Goal: Task Accomplishment & Management: Use online tool/utility

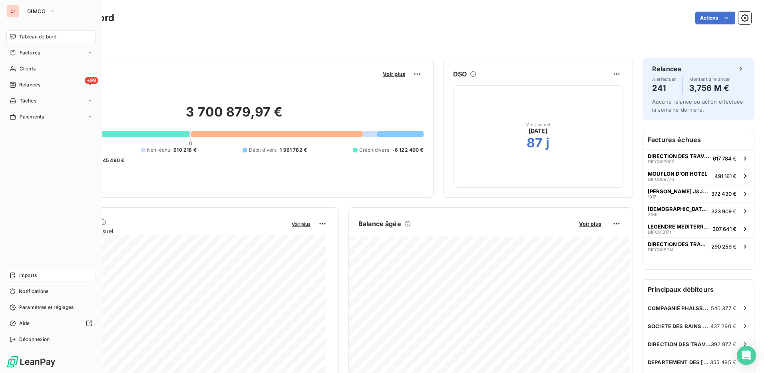
click at [32, 277] on span "Imports" at bounding box center [28, 274] width 18 height 7
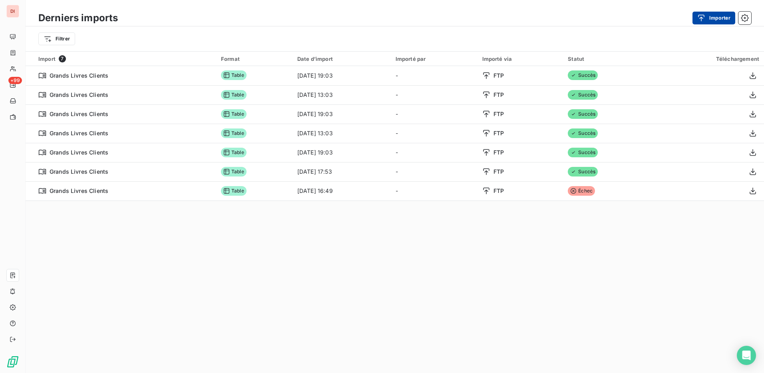
click at [705, 12] on button "Importer" at bounding box center [714, 18] width 43 height 13
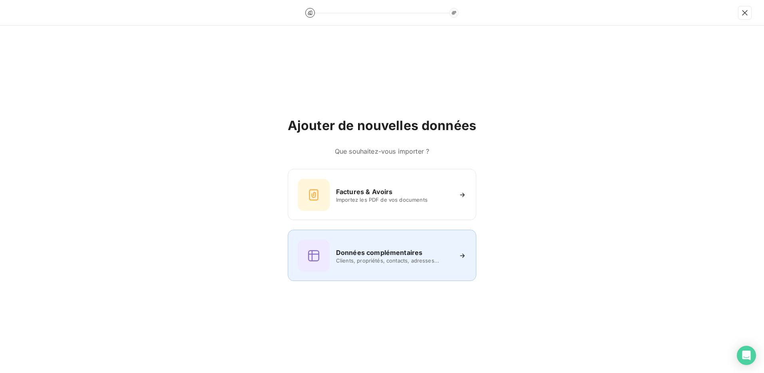
click at [402, 258] on span "Clients, propriétés, contacts, adresses..." at bounding box center [394, 260] width 116 height 6
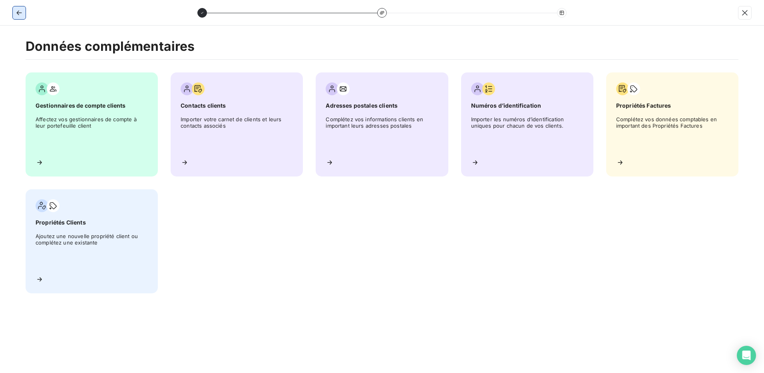
click at [17, 12] on icon "button" at bounding box center [18, 12] width 5 height 5
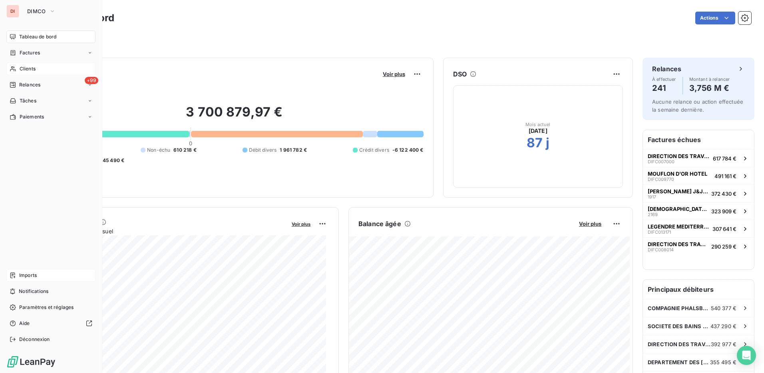
click at [30, 66] on span "Clients" at bounding box center [28, 68] width 16 height 7
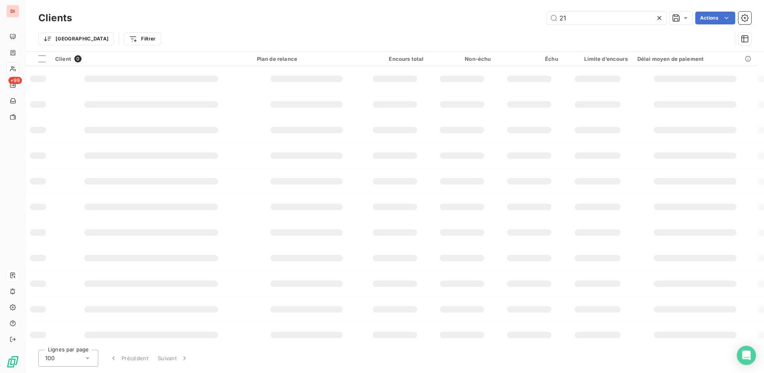
type input "2"
type input "1"
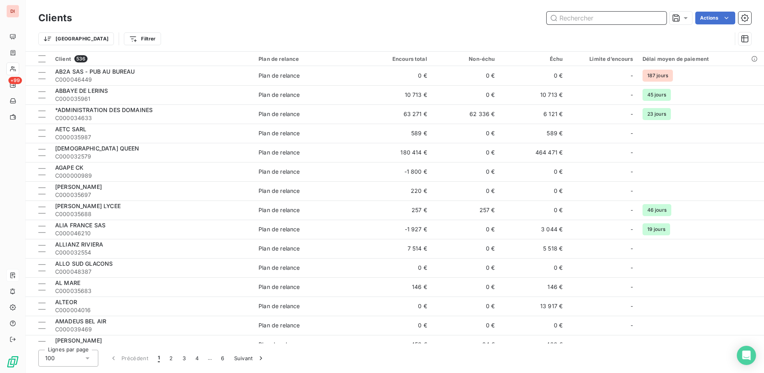
click at [602, 20] on input "text" at bounding box center [607, 18] width 120 height 13
paste input "C000021773"
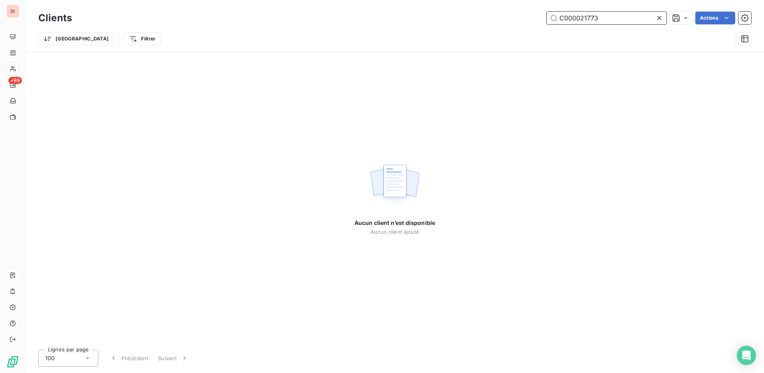
drag, startPoint x: 632, startPoint y: 19, endPoint x: 535, endPoint y: 18, distance: 96.4
click at [535, 18] on div "C000021773 Actions" at bounding box center [417, 18] width 670 height 13
paste input "01231"
drag, startPoint x: 612, startPoint y: 18, endPoint x: 539, endPoint y: 18, distance: 73.2
click at [539, 18] on div "C000001231 Actions" at bounding box center [417, 18] width 670 height 13
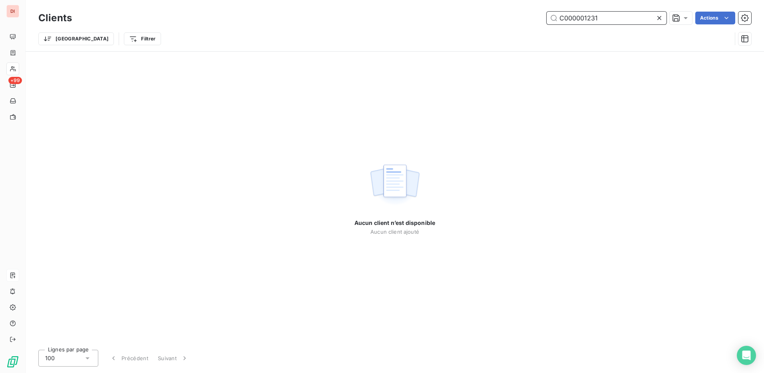
paste input "21987"
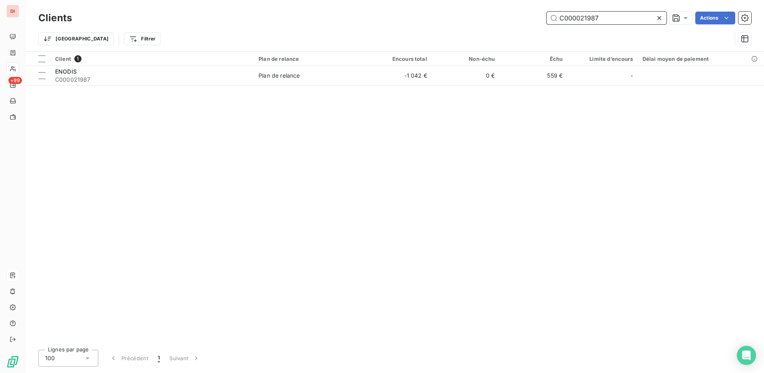
drag, startPoint x: 606, startPoint y: 17, endPoint x: 523, endPoint y: 18, distance: 82.4
click at [523, 18] on div "C000021987 Actions" at bounding box center [417, 18] width 670 height 13
paste input "05499"
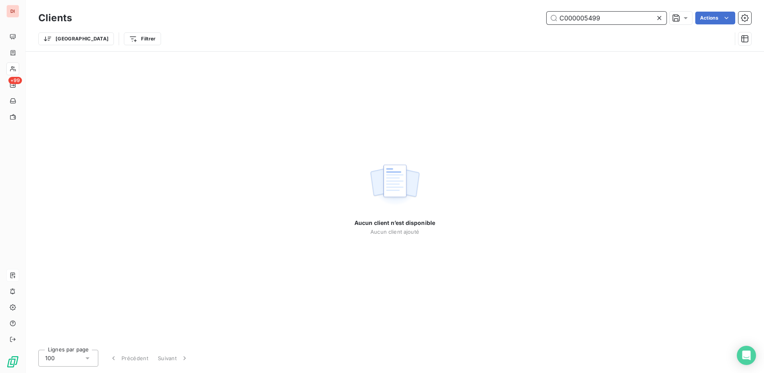
type input "C000005499"
click at [636, 108] on div "Aucun client n’est disponible Aucun client ajouté" at bounding box center [395, 197] width 739 height 291
drag, startPoint x: 604, startPoint y: 18, endPoint x: 549, endPoint y: 12, distance: 55.9
click at [549, 12] on input "C000005499" at bounding box center [607, 18] width 120 height 13
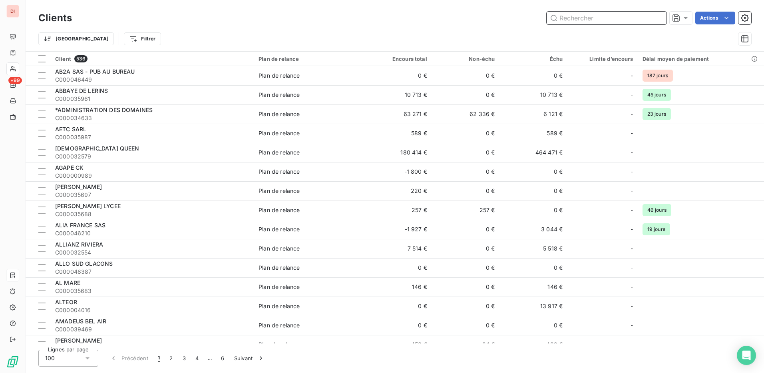
click at [609, 23] on input "text" at bounding box center [607, 18] width 120 height 13
paste input "C000032426"
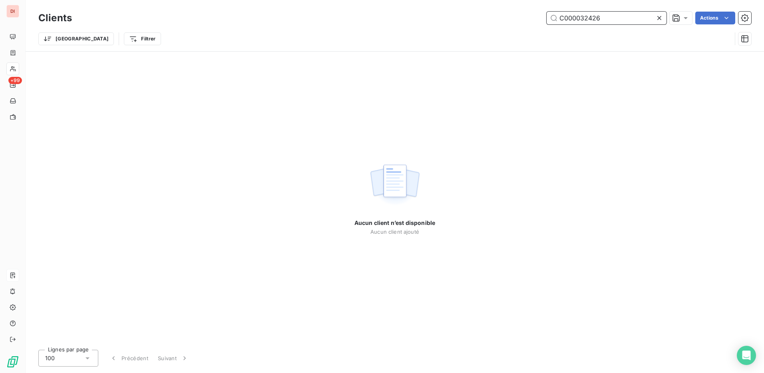
drag, startPoint x: 605, startPoint y: 20, endPoint x: 529, endPoint y: 20, distance: 76.0
click at [529, 20] on div "C000032426 Actions" at bounding box center [417, 18] width 670 height 13
paste input "3604"
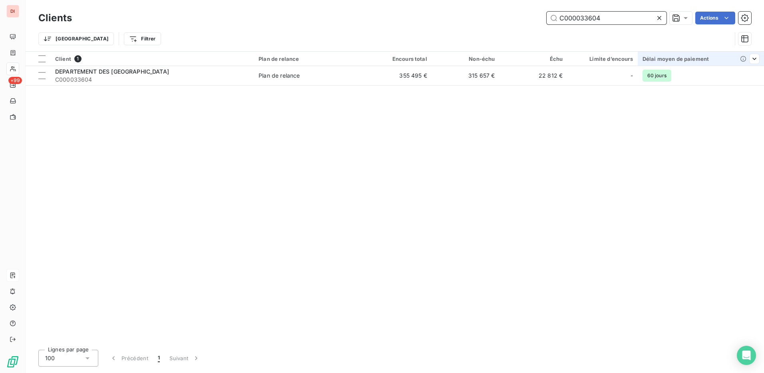
type input "C000033604"
drag, startPoint x: 610, startPoint y: 17, endPoint x: 533, endPoint y: 21, distance: 77.3
click at [533, 21] on div "C000033604 Actions" at bounding box center [417, 18] width 670 height 13
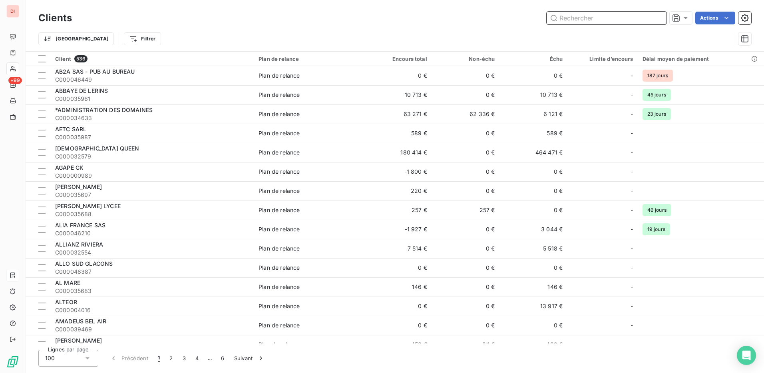
click at [588, 14] on input "text" at bounding box center [607, 18] width 120 height 13
paste input "C000033604"
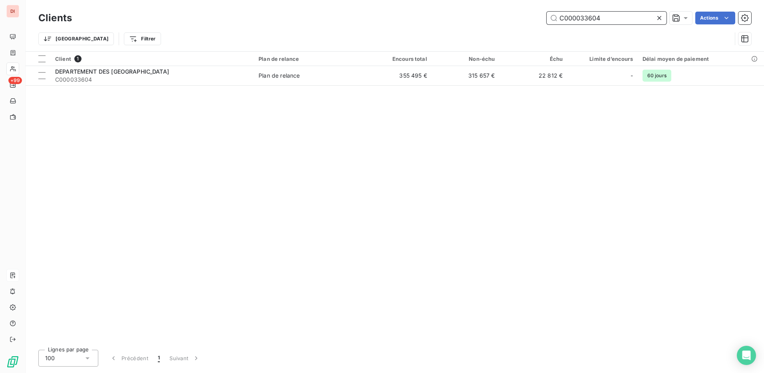
drag, startPoint x: 549, startPoint y: 19, endPoint x: 522, endPoint y: 19, distance: 26.8
click at [522, 19] on div "C000033604 Actions" at bounding box center [417, 18] width 670 height 13
paste input "2426"
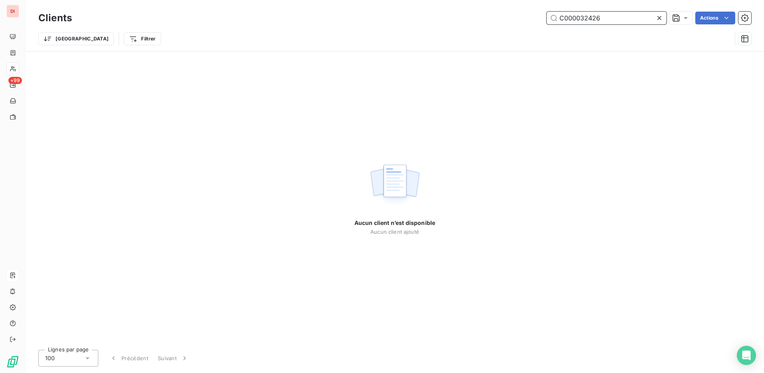
type input "C000032426"
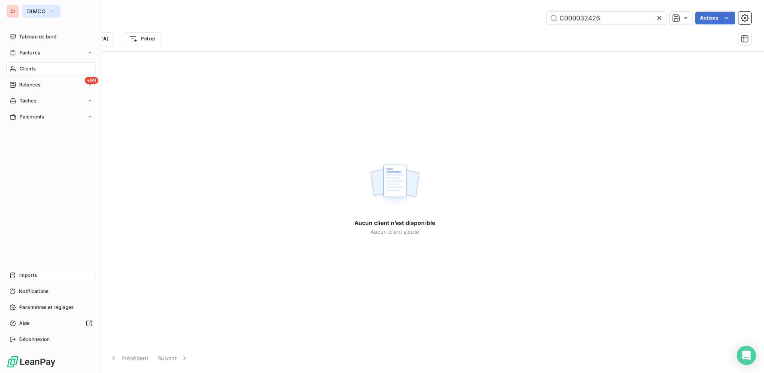
click at [32, 14] on button "DIMCO" at bounding box center [41, 11] width 38 height 13
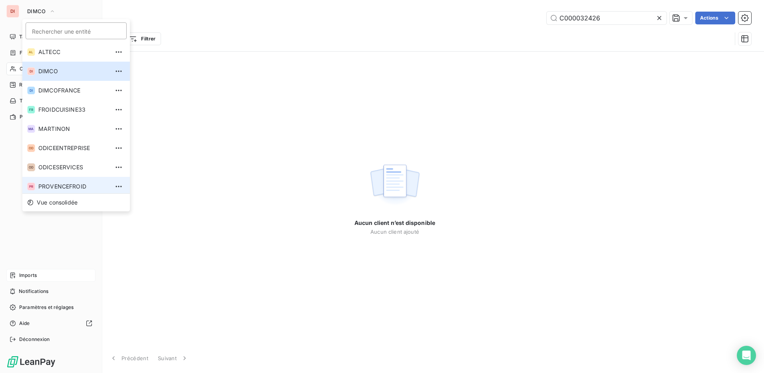
click at [64, 184] on span "PROVENCEFROID" at bounding box center [73, 186] width 71 height 8
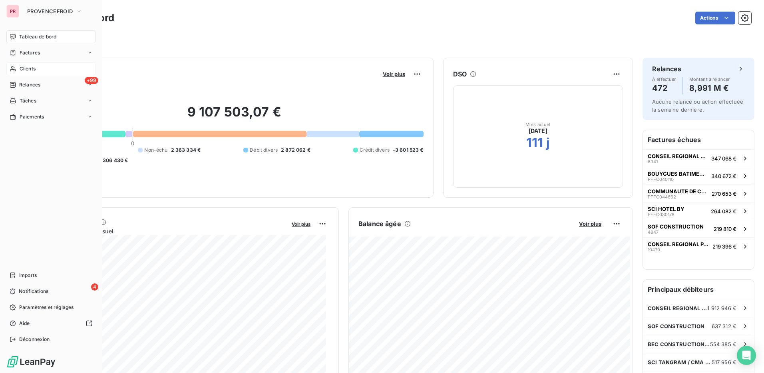
click at [29, 69] on span "Clients" at bounding box center [28, 68] width 16 height 7
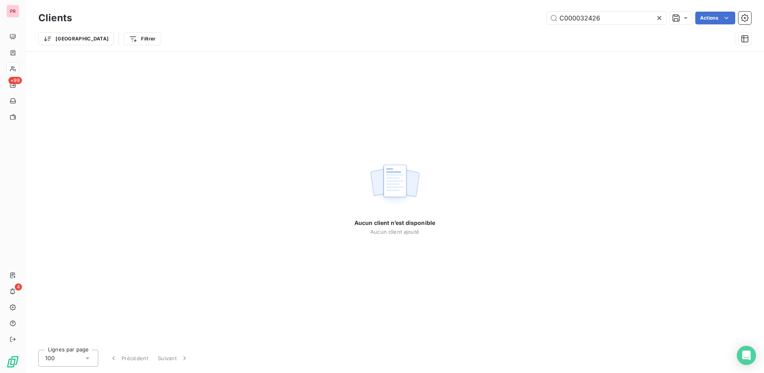
drag, startPoint x: 625, startPoint y: 18, endPoint x: 508, endPoint y: 18, distance: 117.5
click at [508, 18] on div "C000032426 Actions" at bounding box center [417, 18] width 670 height 13
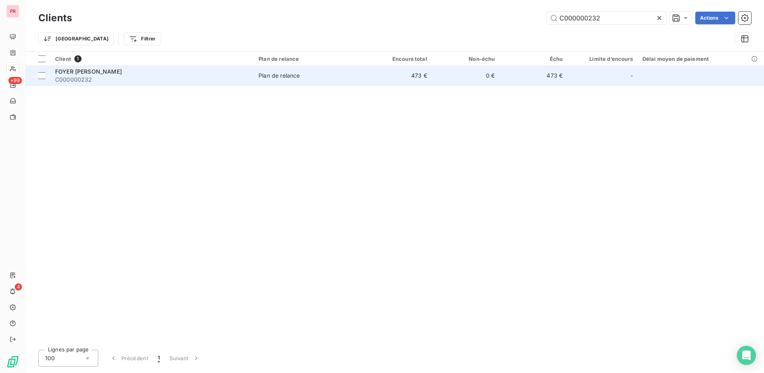
type input "C000000232"
click at [130, 74] on div "FOYER [PERSON_NAME]" at bounding box center [152, 72] width 194 height 8
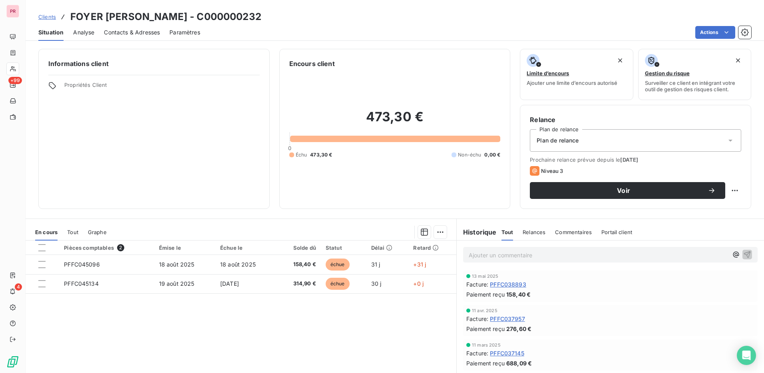
click at [128, 32] on span "Contacts & Adresses" at bounding box center [132, 32] width 56 height 8
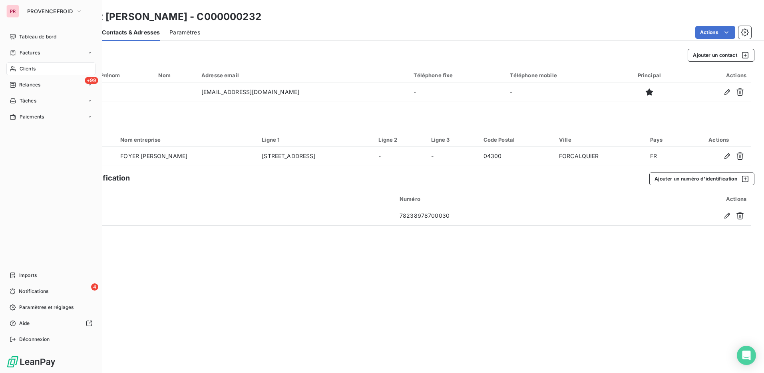
click at [36, 66] on div "Clients" at bounding box center [50, 68] width 89 height 13
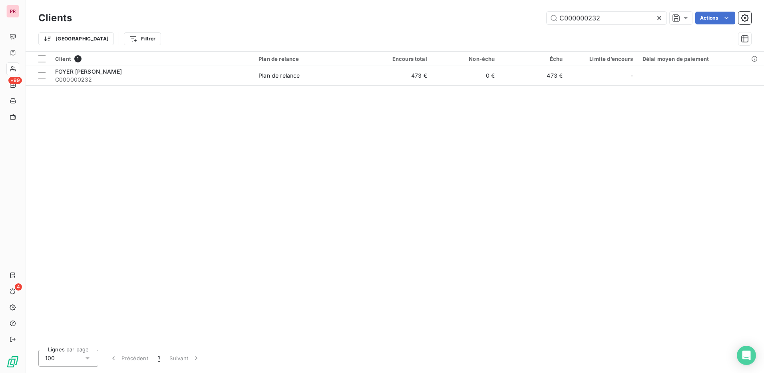
drag, startPoint x: 613, startPoint y: 20, endPoint x: 509, endPoint y: 20, distance: 103.6
click at [509, 20] on div "C000000232 Actions" at bounding box center [417, 18] width 670 height 13
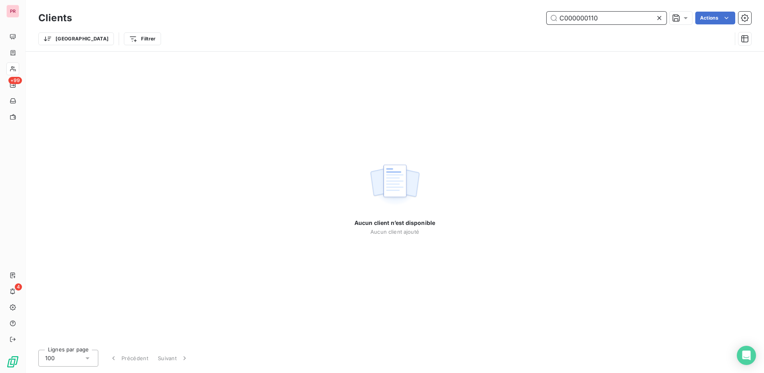
drag, startPoint x: 605, startPoint y: 18, endPoint x: 534, endPoint y: 20, distance: 71.2
click at [534, 20] on div "C000000110 Actions" at bounding box center [417, 18] width 670 height 13
paste input "48115"
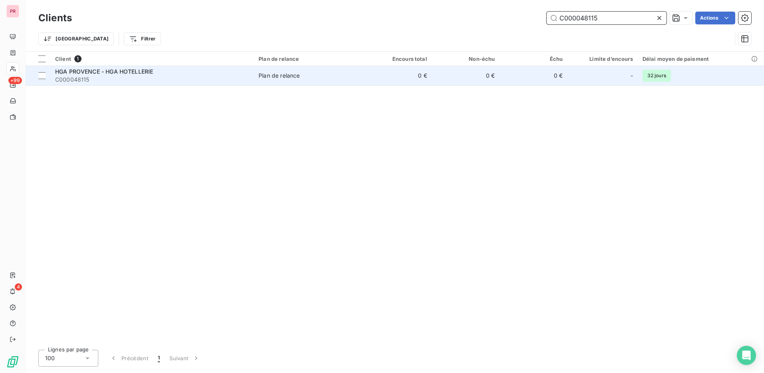
type input "C000048115"
click at [164, 76] on span "C000048115" at bounding box center [152, 80] width 194 height 8
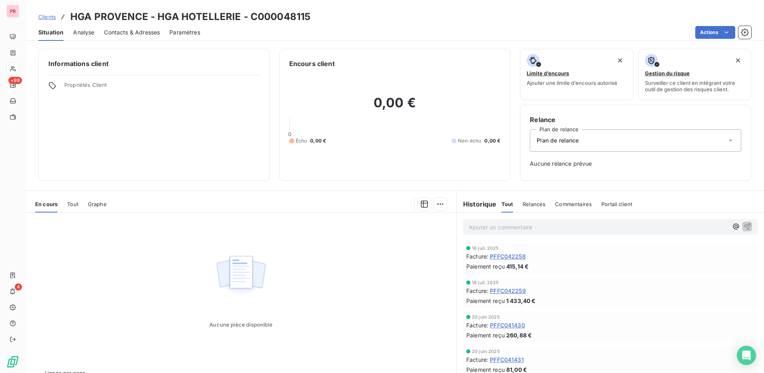
click at [142, 32] on span "Contacts & Adresses" at bounding box center [132, 32] width 56 height 8
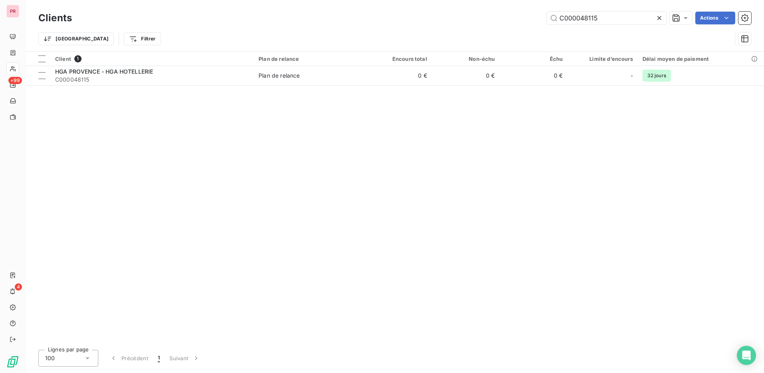
drag, startPoint x: 603, startPoint y: 15, endPoint x: 529, endPoint y: 18, distance: 73.6
click at [529, 18] on div "C000048115 Actions" at bounding box center [417, 18] width 670 height 13
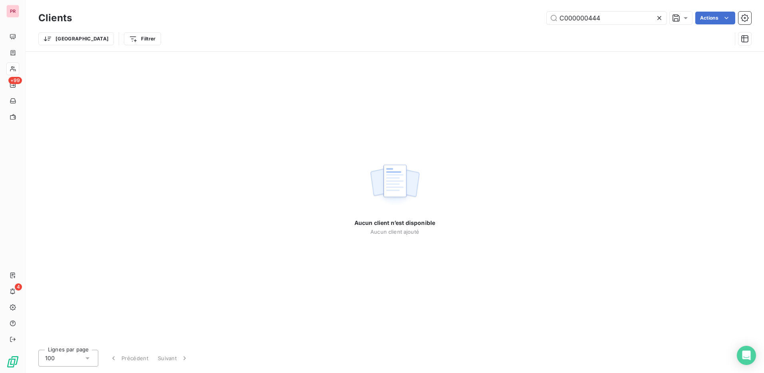
type input "C000000444"
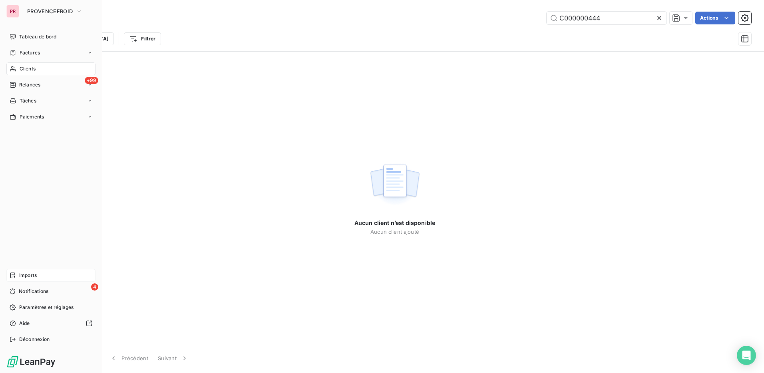
click at [43, 273] on div "Imports" at bounding box center [50, 275] width 89 height 13
click at [38, 10] on span "PROVENCEFROID" at bounding box center [50, 11] width 46 height 6
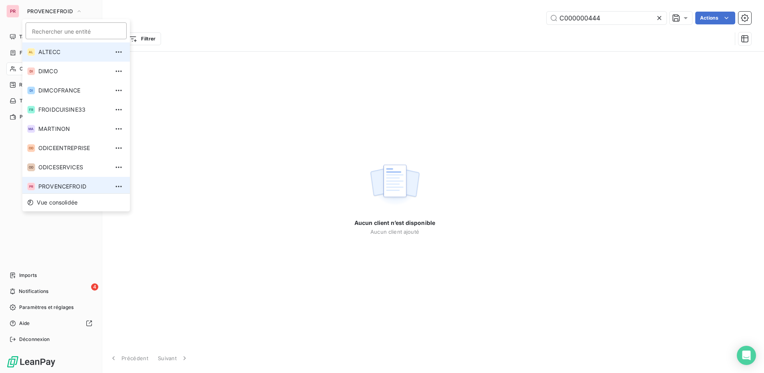
scroll to position [3, 0]
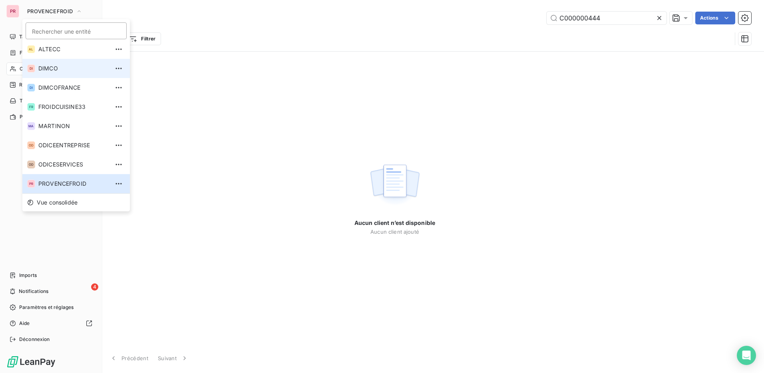
click at [50, 70] on span "DIMCO" at bounding box center [73, 68] width 71 height 8
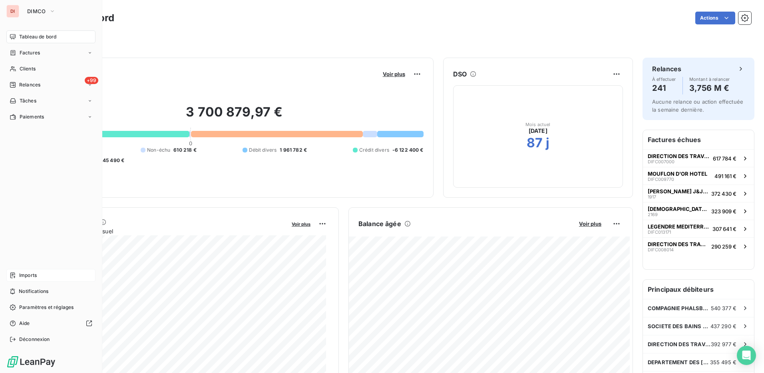
click at [28, 275] on span "Imports" at bounding box center [28, 274] width 18 height 7
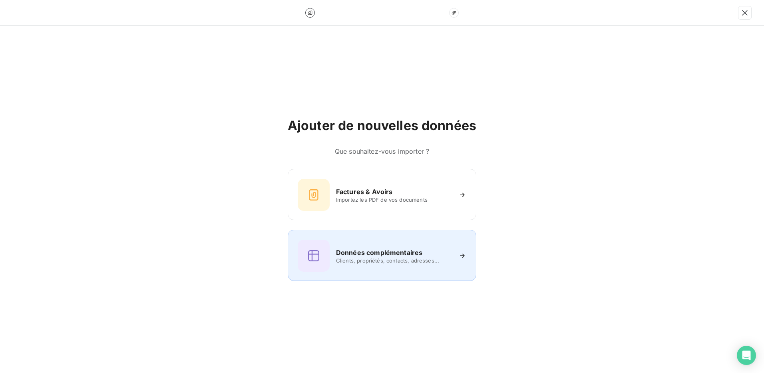
click at [393, 262] on span "Clients, propriétés, contacts, adresses..." at bounding box center [394, 260] width 116 height 6
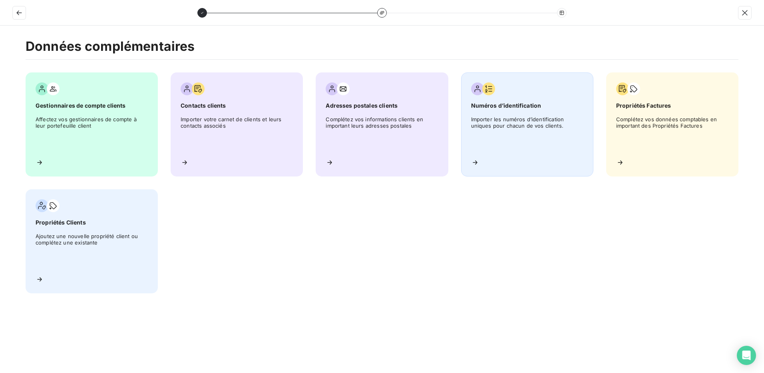
click at [547, 130] on span "Importer les numéros d’identification uniques pour chacun de vos clients." at bounding box center [527, 134] width 112 height 36
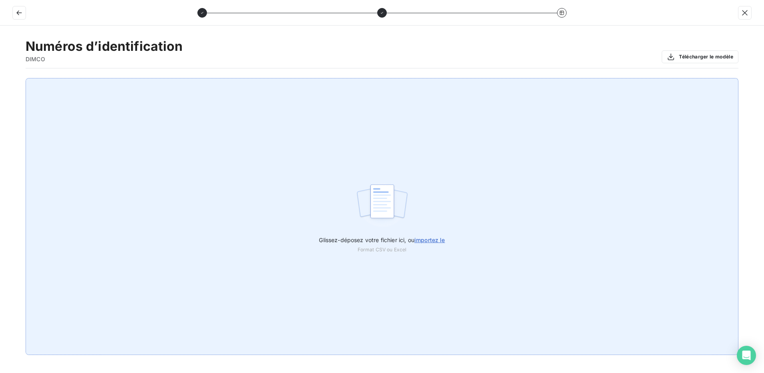
click at [435, 241] on span "importez le" at bounding box center [430, 239] width 31 height 7
click at [0, 78] on input "Glissez-déposez votre fichier ici, ou importez le" at bounding box center [0, 78] width 0 height 0
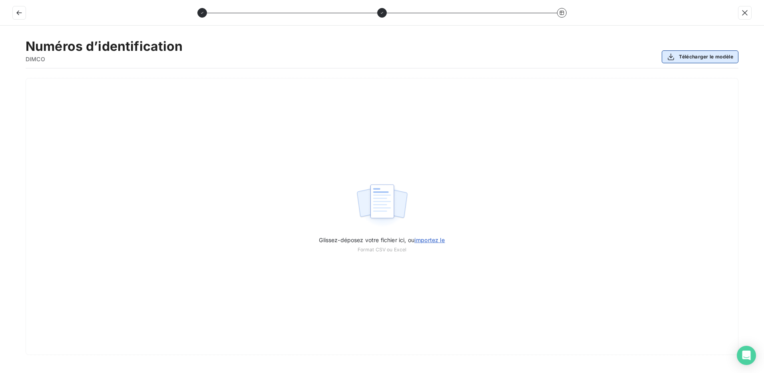
click at [695, 57] on button "Télécharger le modèle" at bounding box center [700, 56] width 77 height 13
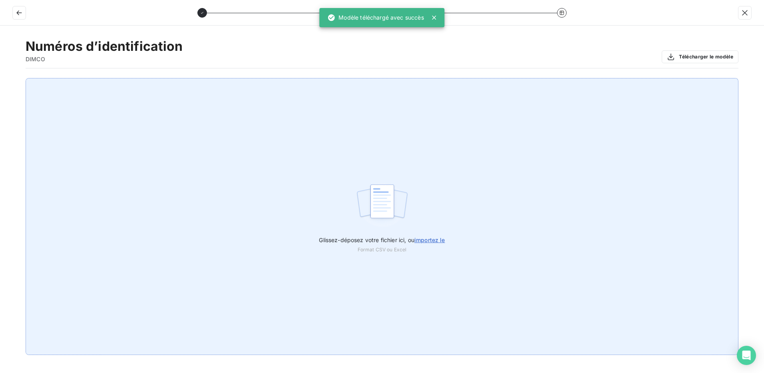
click at [429, 239] on span "importez le" at bounding box center [430, 239] width 31 height 7
click at [0, 78] on input "Glissez-déposez votre fichier ici, ou importez le" at bounding box center [0, 78] width 0 height 0
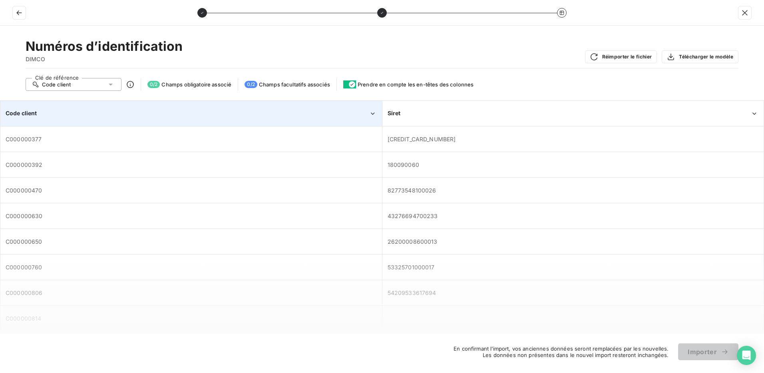
click at [133, 109] on div "Code client" at bounding box center [191, 113] width 381 height 24
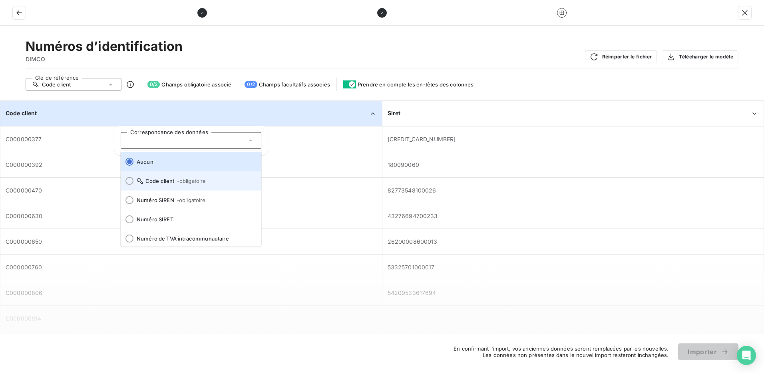
click at [129, 179] on div at bounding box center [130, 181] width 8 height 8
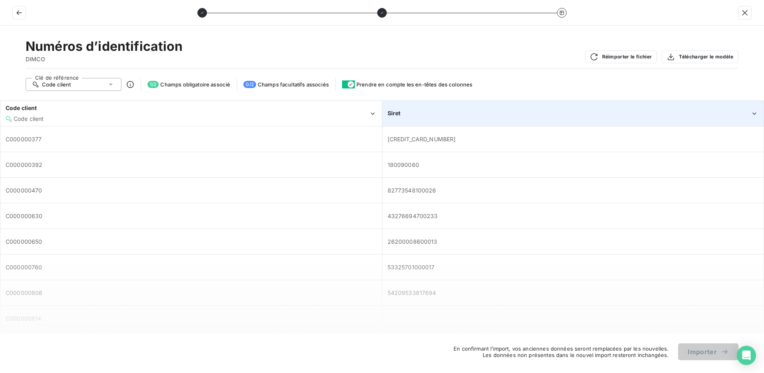
click at [471, 116] on div "Siret" at bounding box center [569, 113] width 363 height 8
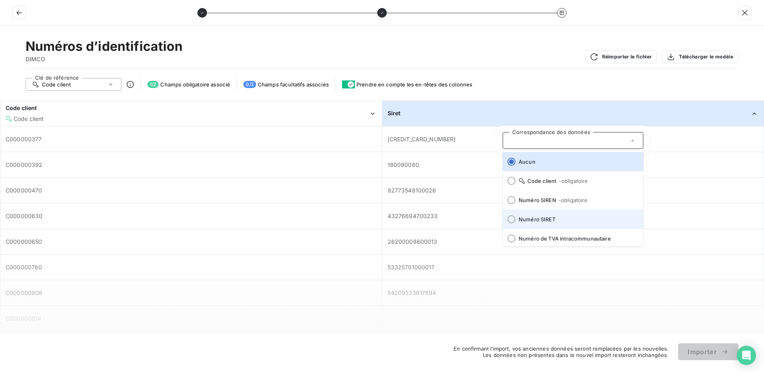
click at [514, 219] on div at bounding box center [512, 219] width 8 height 8
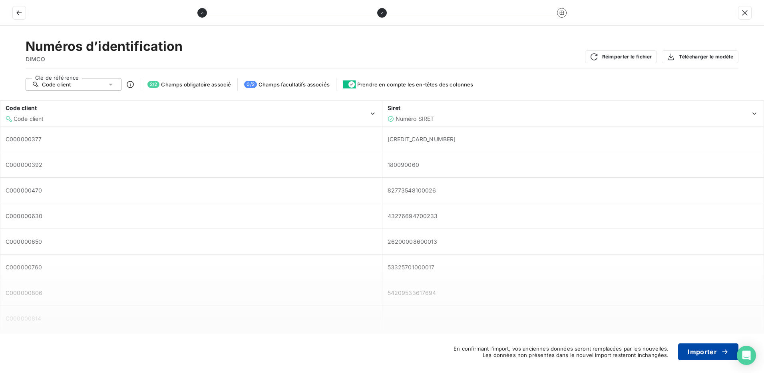
click at [708, 354] on button "Importer" at bounding box center [709, 351] width 60 height 17
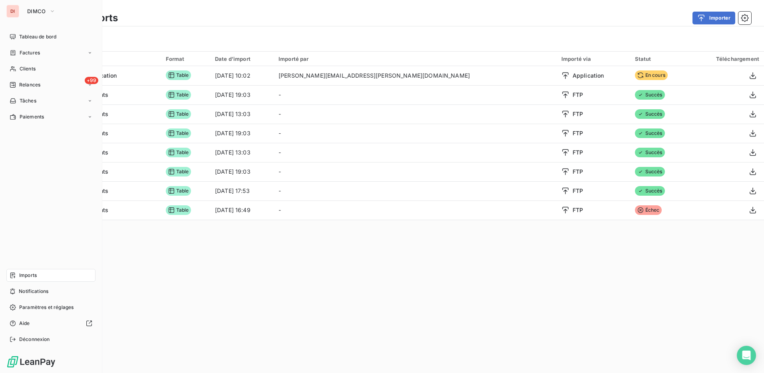
click at [40, 277] on div "Imports" at bounding box center [50, 275] width 89 height 13
click at [29, 276] on span "Imports" at bounding box center [28, 274] width 18 height 7
click at [37, 293] on span "Notifications" at bounding box center [34, 290] width 30 height 7
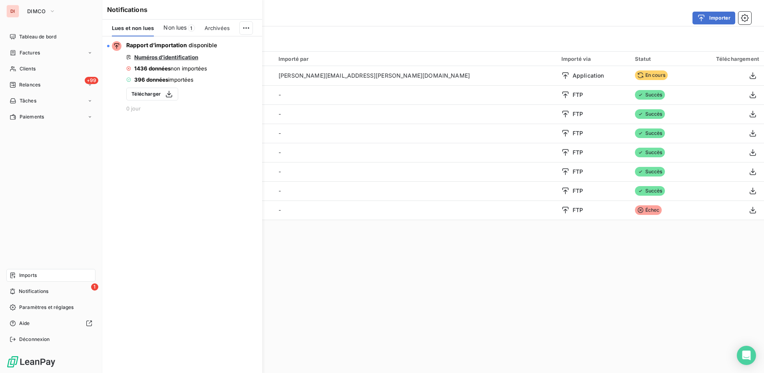
click at [33, 274] on span "Imports" at bounding box center [28, 274] width 18 height 7
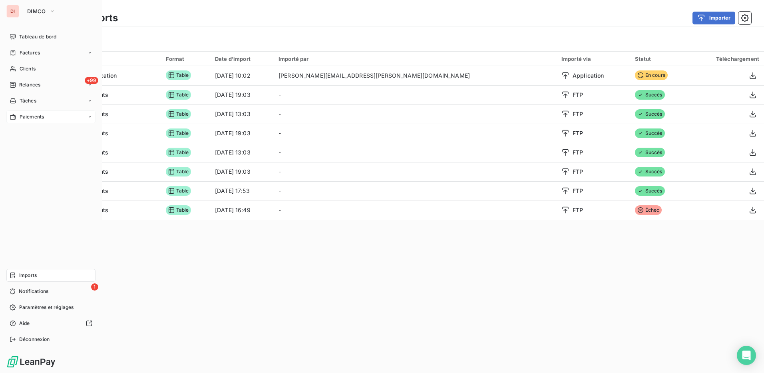
click at [38, 116] on span "Paiements" at bounding box center [32, 116] width 24 height 7
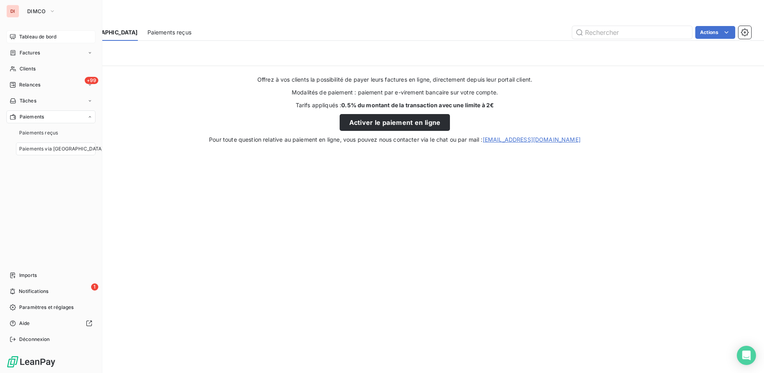
click at [38, 35] on span "Tableau de bord" at bounding box center [37, 36] width 37 height 7
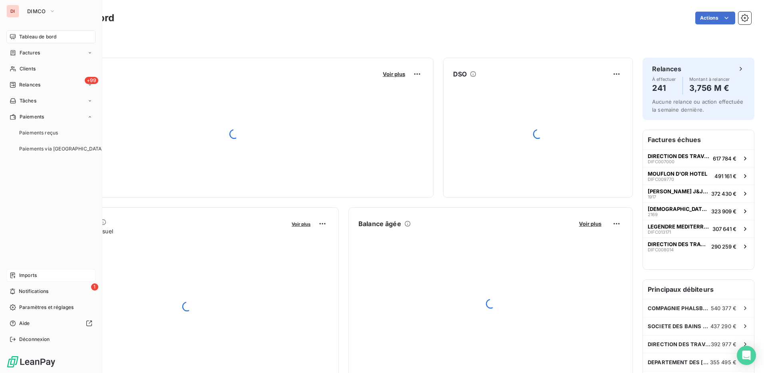
click at [26, 277] on span "Imports" at bounding box center [28, 274] width 18 height 7
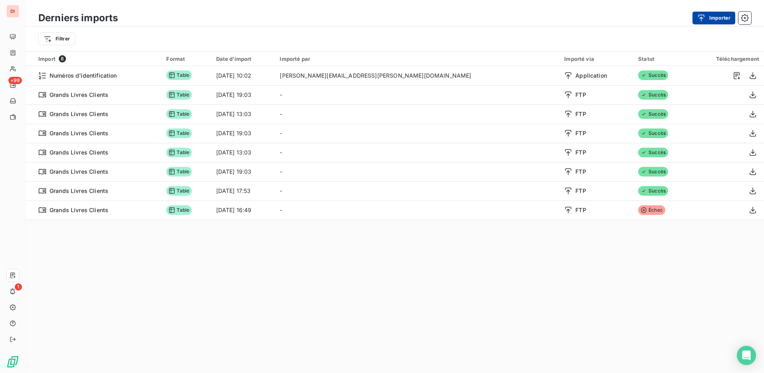
click at [712, 19] on button "Importer" at bounding box center [714, 18] width 43 height 13
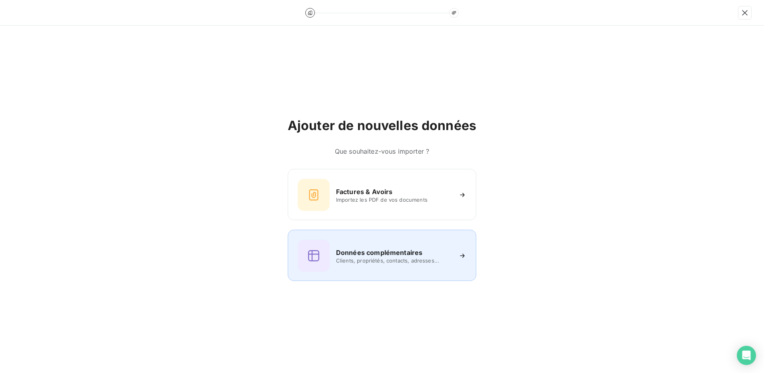
click at [379, 261] on span "Clients, propriétés, contacts, adresses..." at bounding box center [394, 260] width 116 height 6
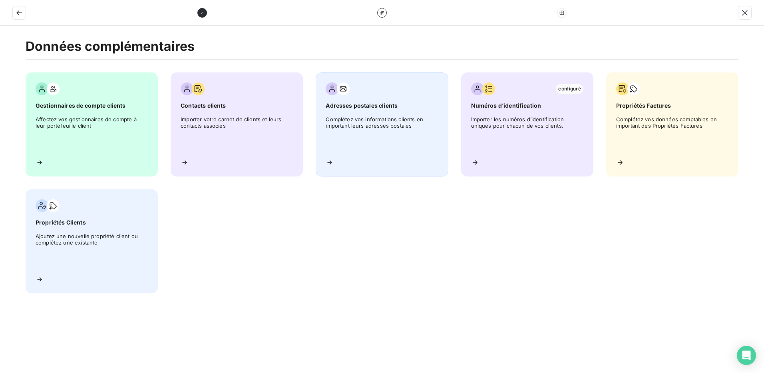
click at [403, 119] on span "Complétez vos informations clients en important leurs adresses postales" at bounding box center [382, 134] width 112 height 36
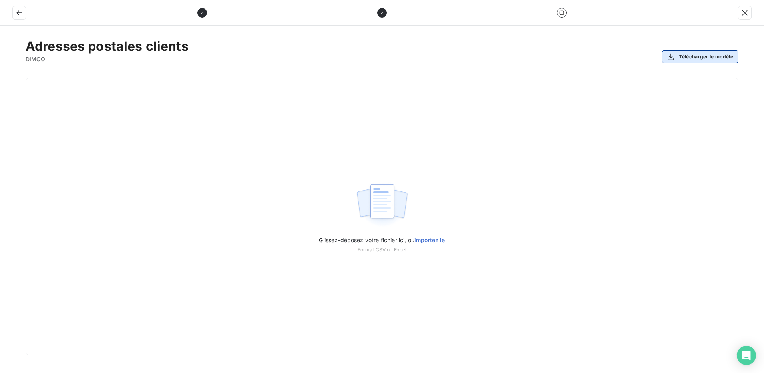
click at [690, 56] on button "Télécharger le modèle" at bounding box center [700, 56] width 77 height 13
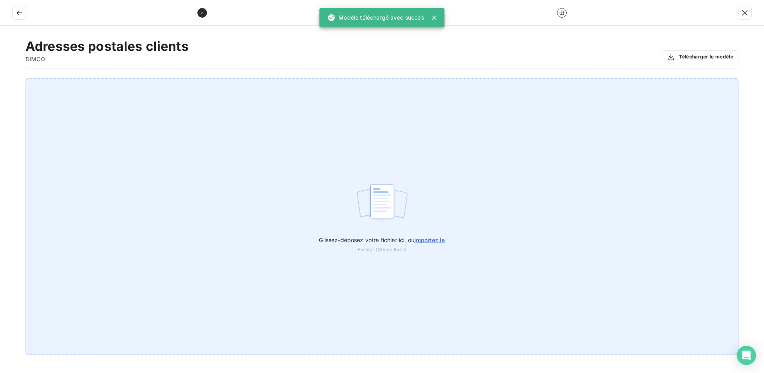
click at [437, 240] on span "importez le" at bounding box center [430, 239] width 31 height 7
click at [0, 78] on input "Glissez-déposez votre fichier ici, ou importez le" at bounding box center [0, 78] width 0 height 0
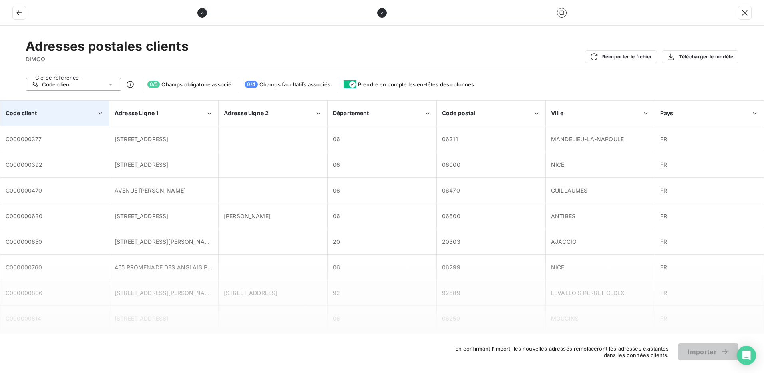
click at [64, 114] on div "Code client" at bounding box center [51, 113] width 91 height 8
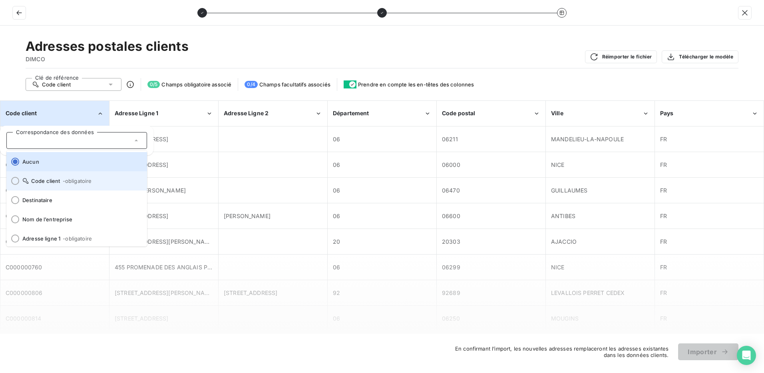
click at [12, 180] on div at bounding box center [15, 181] width 8 height 8
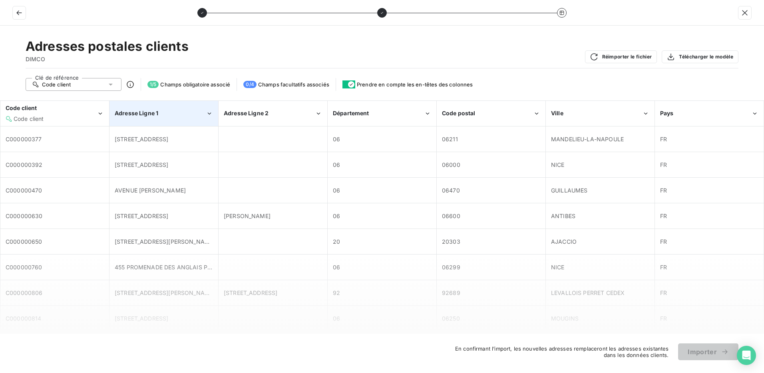
click at [180, 114] on div "Adresse Ligne 1" at bounding box center [160, 113] width 91 height 8
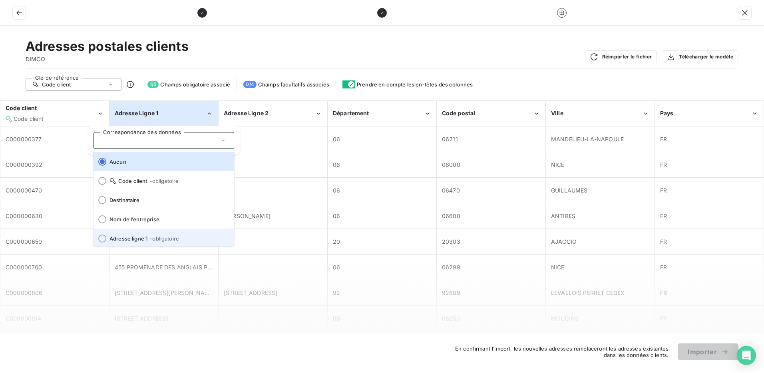
click at [102, 238] on div at bounding box center [102, 238] width 8 height 8
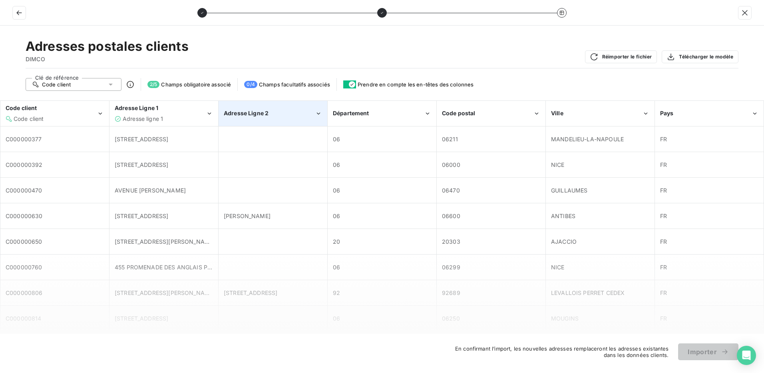
click at [269, 111] on div "Adresse Ligne 2" at bounding box center [269, 113] width 91 height 8
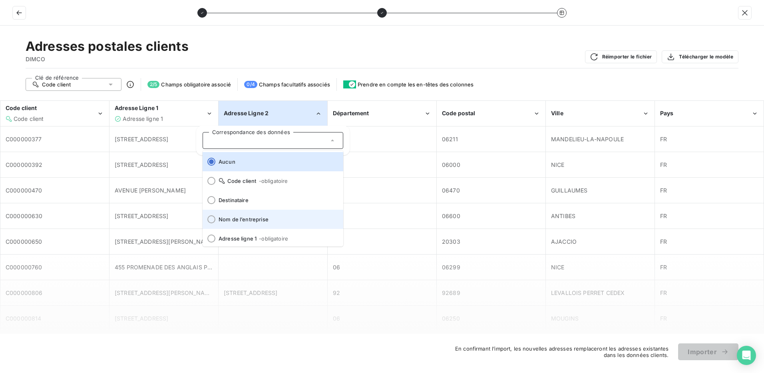
scroll to position [40, 0]
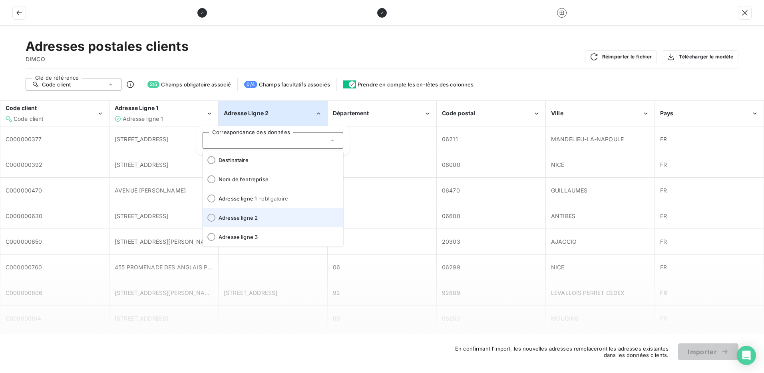
click at [211, 217] on div at bounding box center [212, 218] width 8 height 8
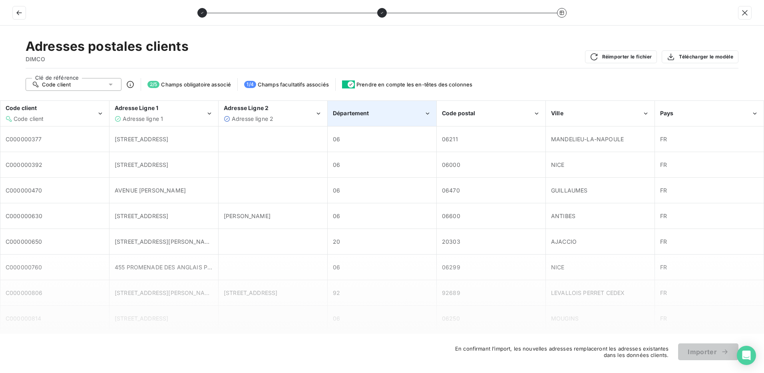
click at [397, 107] on div "Département" at bounding box center [382, 113] width 108 height 24
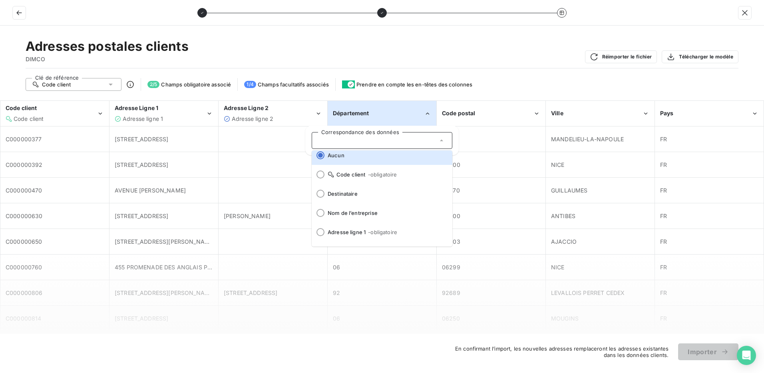
scroll to position [0, 0]
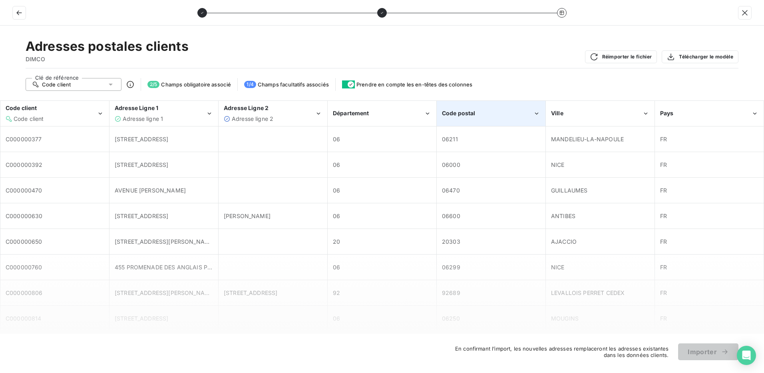
click at [466, 112] on span "Code postal" at bounding box center [459, 113] width 34 height 7
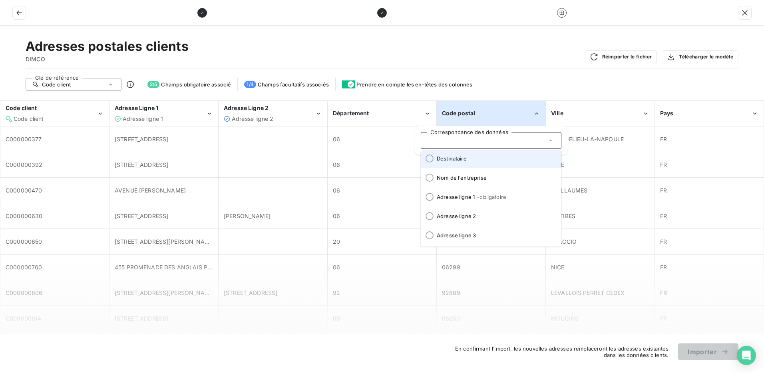
scroll to position [99, 0]
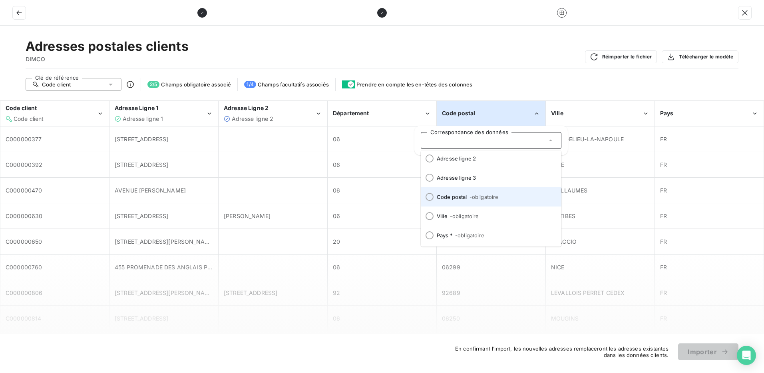
click at [429, 198] on div at bounding box center [430, 197] width 8 height 8
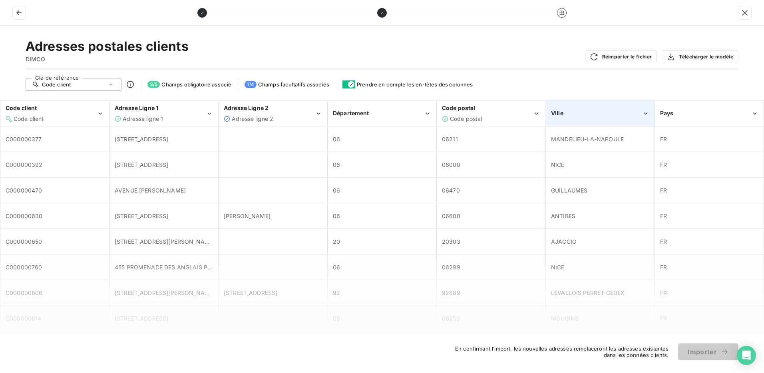
click at [594, 110] on div "Ville" at bounding box center [596, 113] width 91 height 8
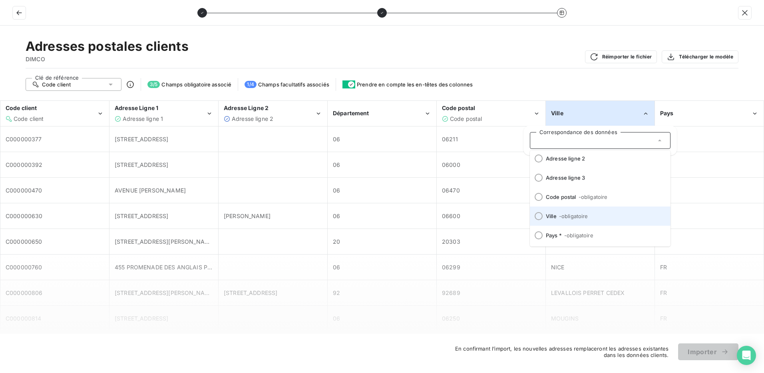
click at [539, 215] on div at bounding box center [539, 216] width 8 height 8
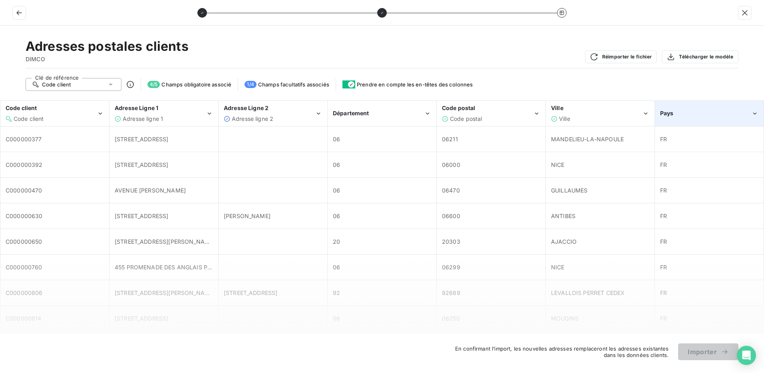
click at [700, 109] on div "Pays" at bounding box center [710, 113] width 108 height 24
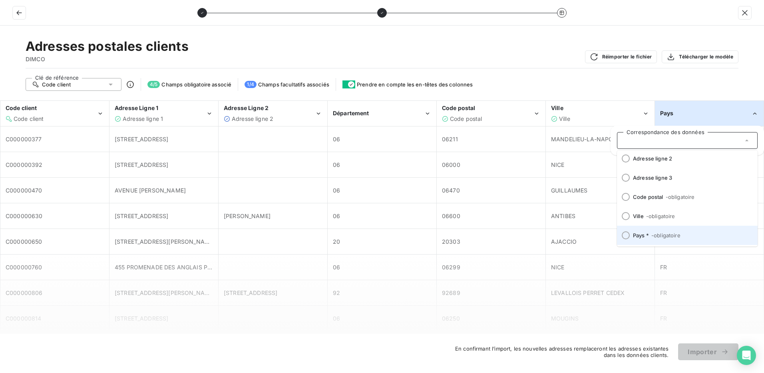
click at [626, 232] on div at bounding box center [626, 235] width 8 height 8
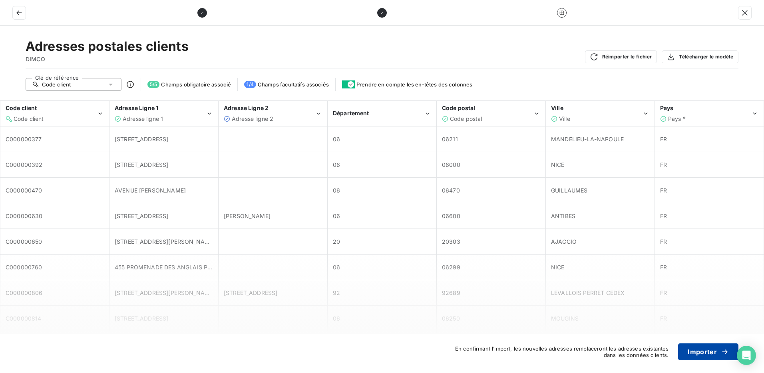
click at [702, 351] on button "Importer" at bounding box center [709, 351] width 60 height 17
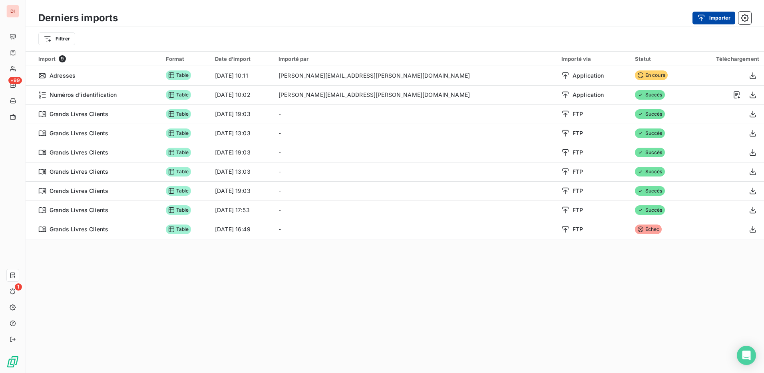
click at [716, 18] on button "Importer" at bounding box center [714, 18] width 43 height 13
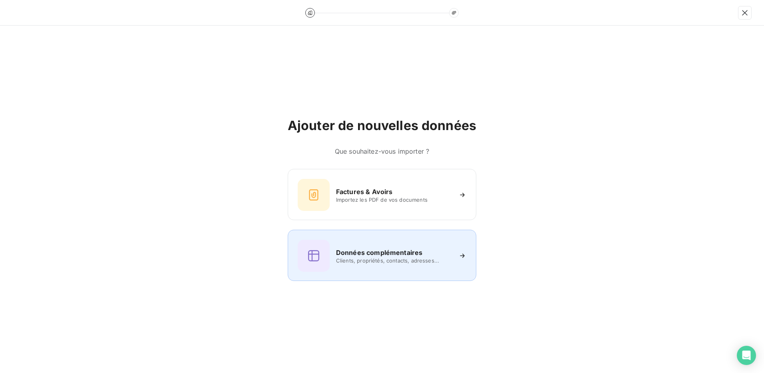
click at [389, 251] on h6 "Données complémentaires" at bounding box center [379, 252] width 86 height 10
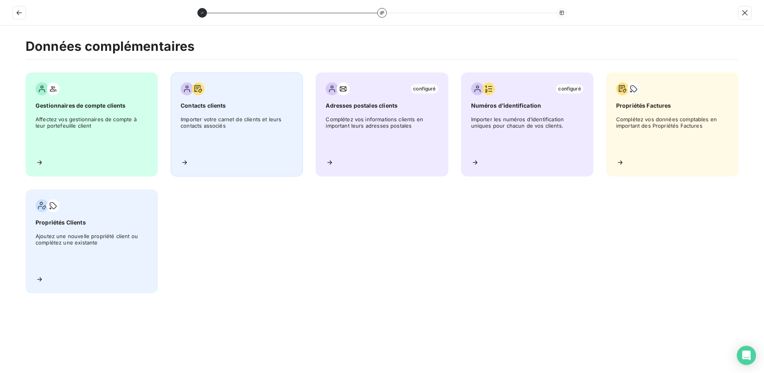
click at [222, 120] on span "Importer votre carnet de clients et leurs contacts associés" at bounding box center [237, 134] width 112 height 36
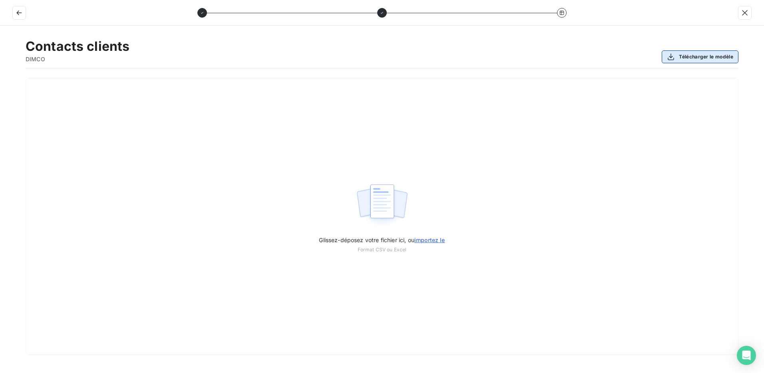
click at [696, 58] on button "Télécharger le modèle" at bounding box center [700, 56] width 77 height 13
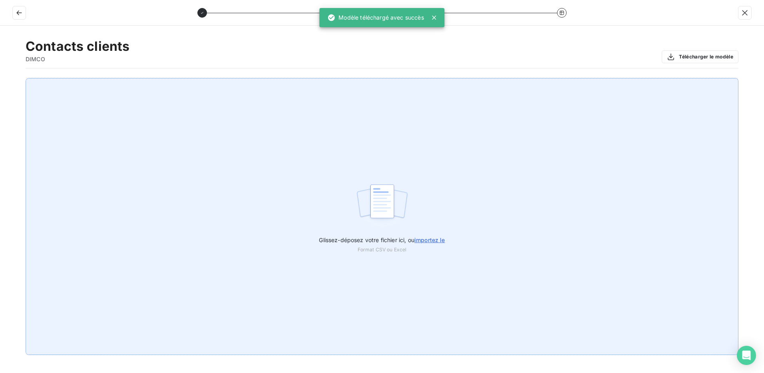
click at [432, 238] on span "importez le" at bounding box center [430, 239] width 31 height 7
click at [0, 78] on input "Glissez-déposez votre fichier ici, ou importez le" at bounding box center [0, 78] width 0 height 0
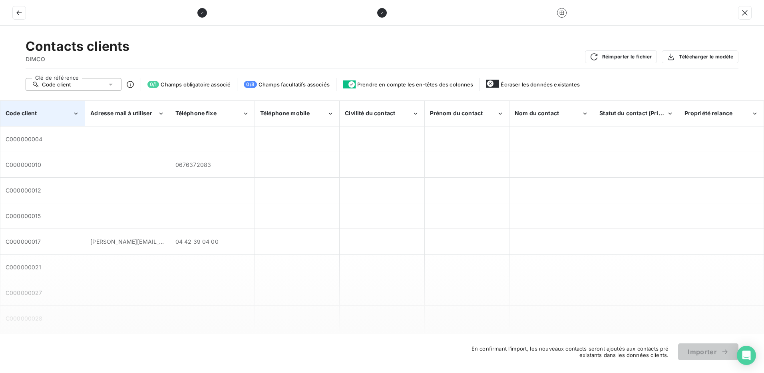
click at [47, 112] on div "Code client" at bounding box center [39, 113] width 67 height 8
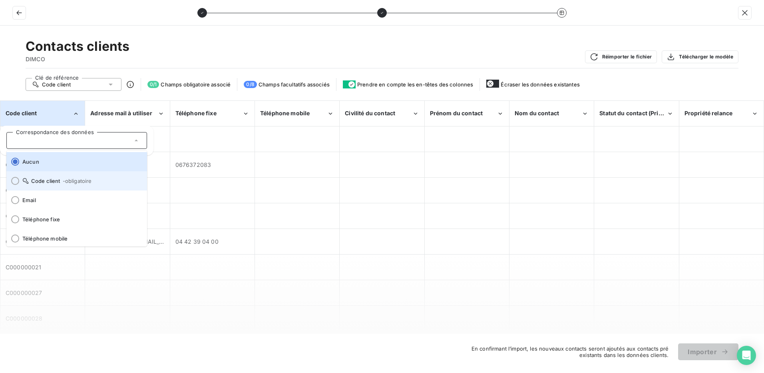
click at [14, 180] on div at bounding box center [15, 181] width 8 height 8
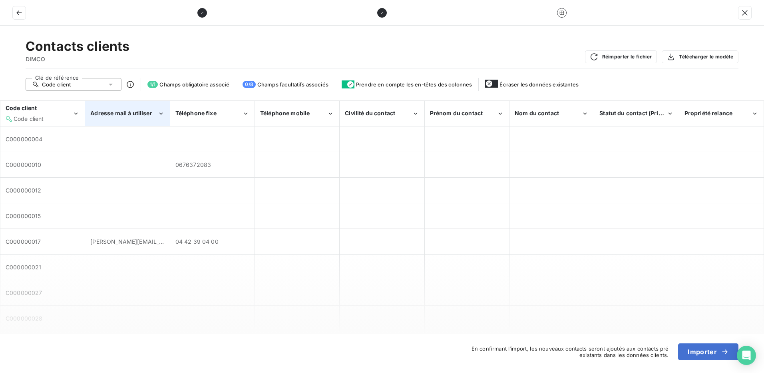
click at [152, 115] on div "Adresse mail à utiliser" at bounding box center [123, 113] width 67 height 8
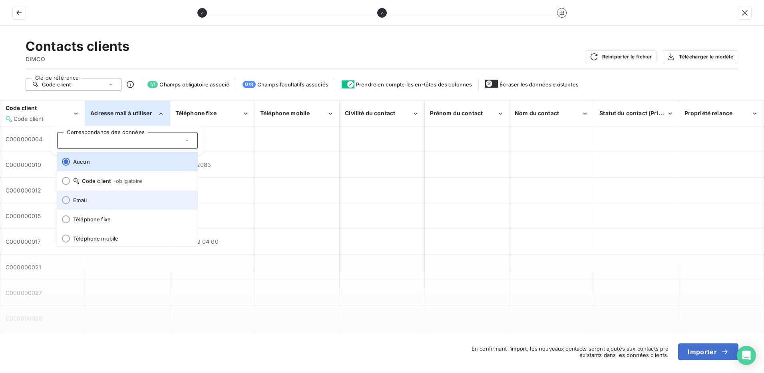
click at [68, 200] on div at bounding box center [66, 200] width 8 height 8
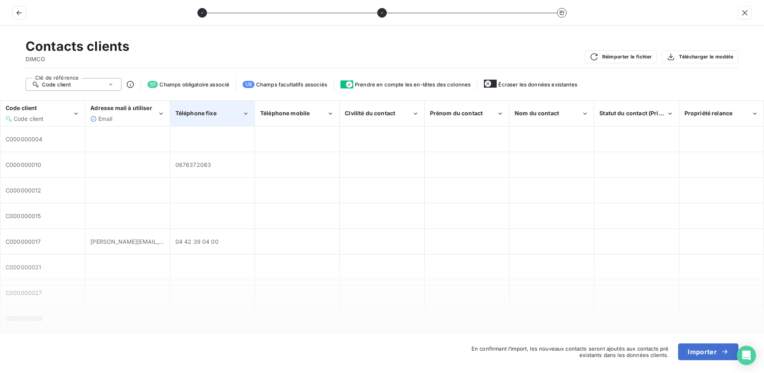
click at [213, 114] on span "Téléphone fixe" at bounding box center [196, 113] width 41 height 7
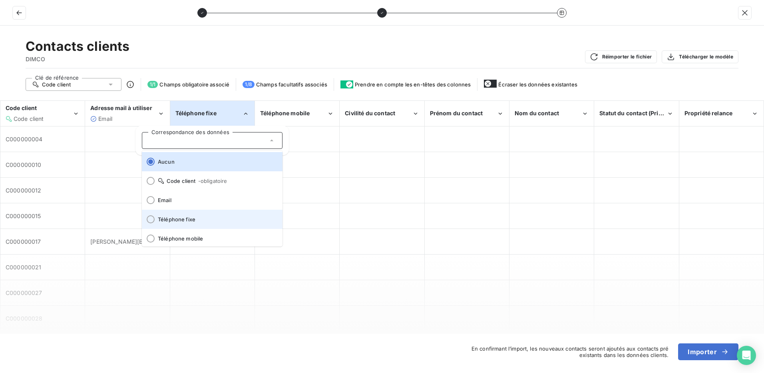
click at [151, 218] on div at bounding box center [151, 219] width 8 height 8
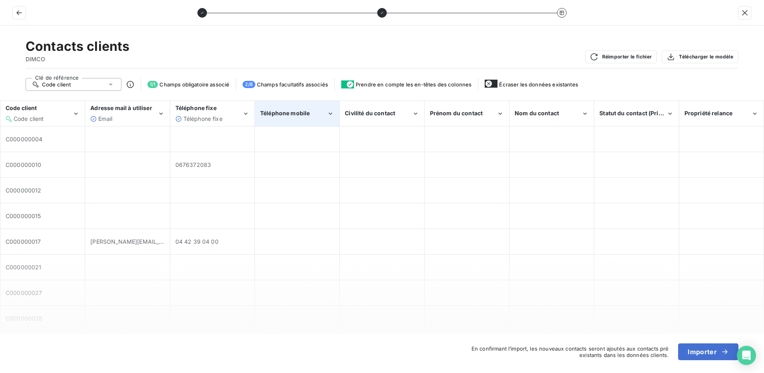
click at [303, 110] on span "Téléphone mobile" at bounding box center [285, 113] width 50 height 7
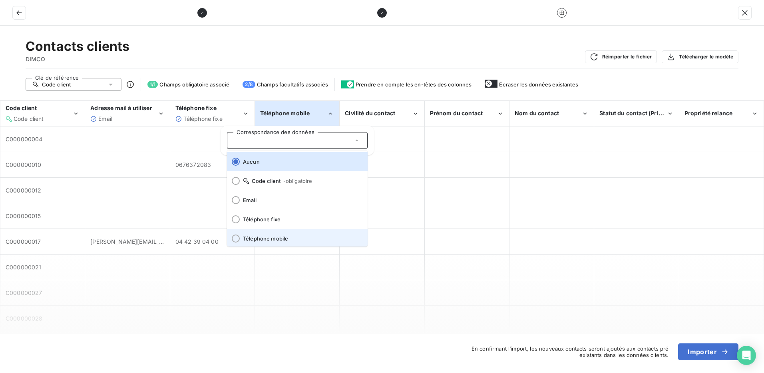
scroll to position [2, 0]
click at [236, 237] on div at bounding box center [236, 237] width 8 height 8
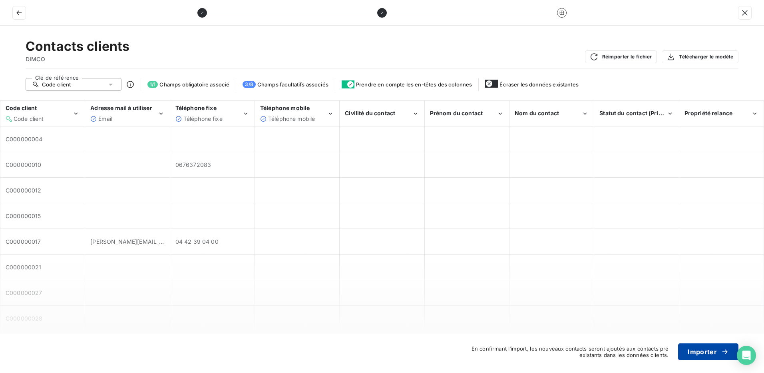
click at [707, 350] on button "Importer" at bounding box center [709, 351] width 60 height 17
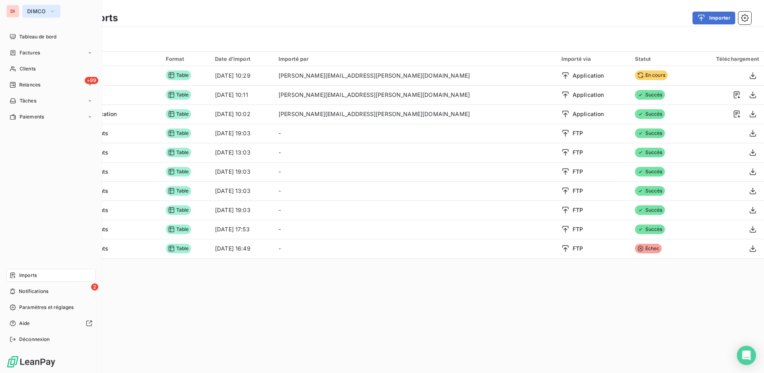
click at [48, 11] on button "DIMCO" at bounding box center [41, 11] width 38 height 13
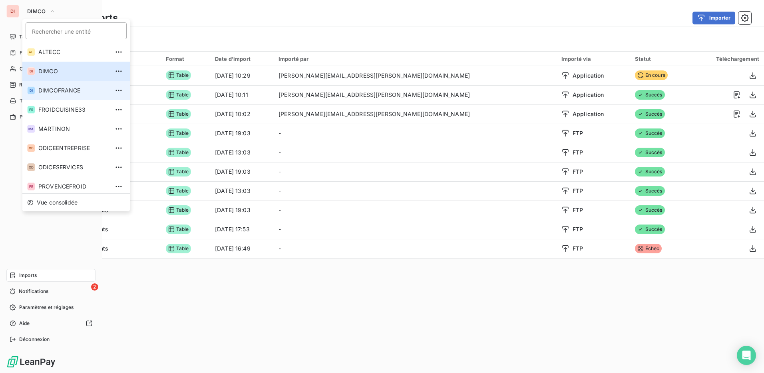
click at [70, 89] on span "DIMCOFRANCE" at bounding box center [73, 90] width 71 height 8
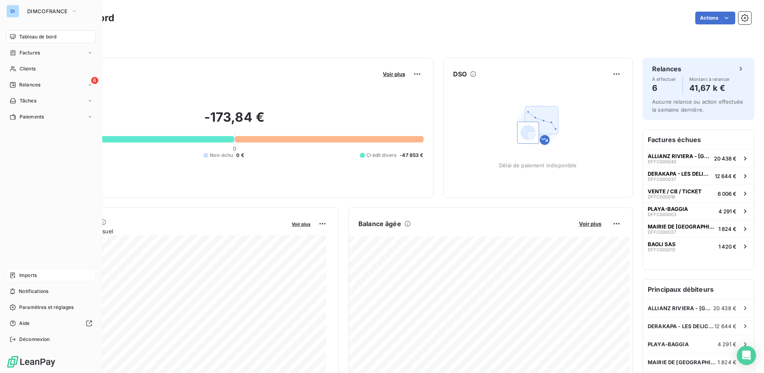
click at [40, 278] on div "Imports" at bounding box center [50, 275] width 89 height 13
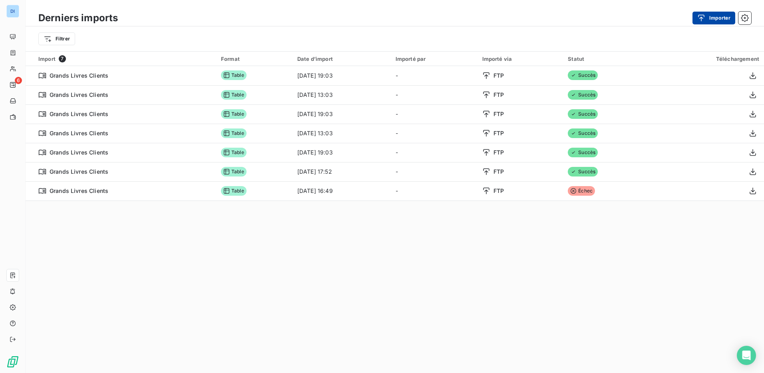
click at [713, 16] on button "Importer" at bounding box center [714, 18] width 43 height 13
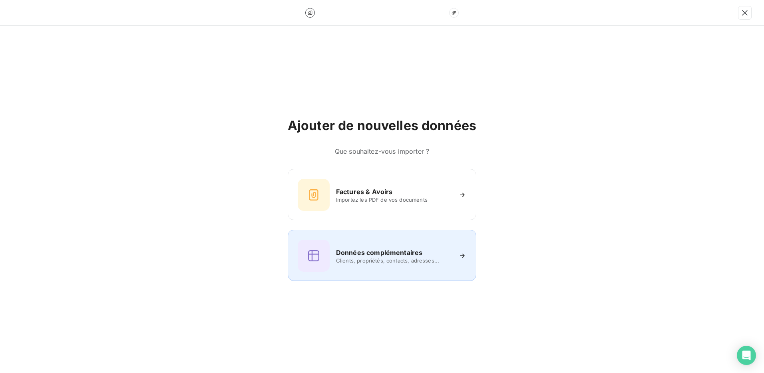
click at [370, 255] on h6 "Données complémentaires" at bounding box center [379, 252] width 86 height 10
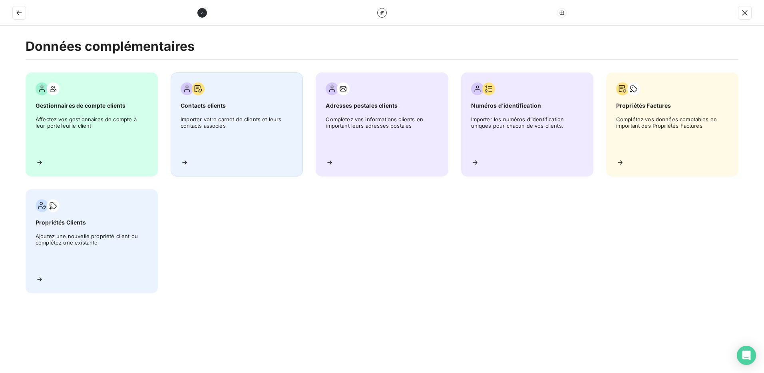
click at [232, 117] on span "Importer votre carnet de clients et leurs contacts associés" at bounding box center [237, 134] width 112 height 36
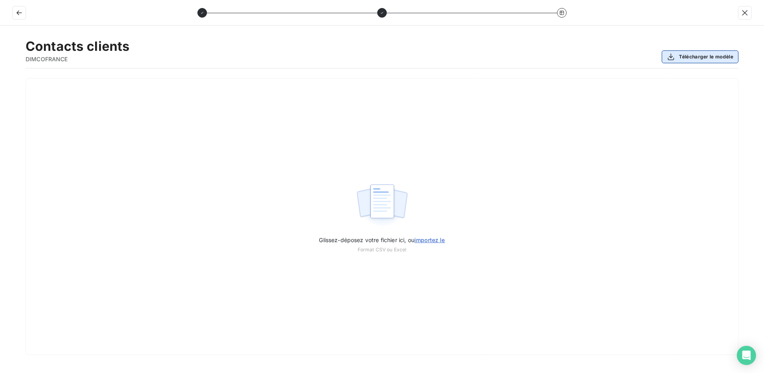
click at [701, 57] on button "Télécharger le modèle" at bounding box center [700, 56] width 77 height 13
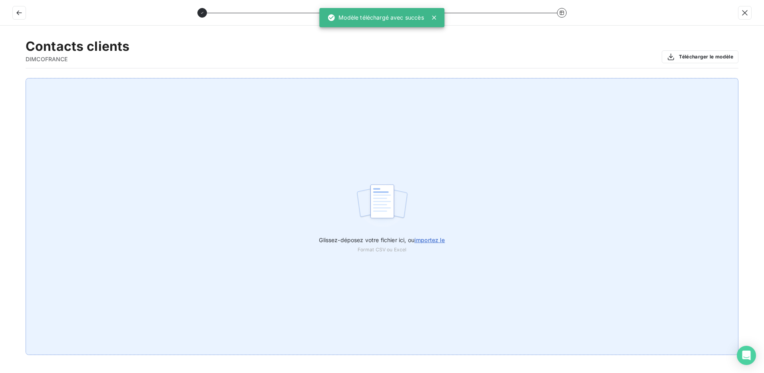
click at [437, 240] on span "importez le" at bounding box center [430, 239] width 31 height 7
click at [0, 78] on input "Glissez-déposez votre fichier ici, ou importez le" at bounding box center [0, 78] width 0 height 0
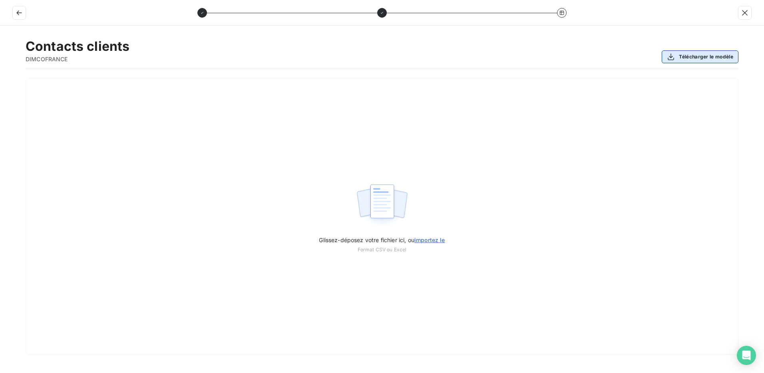
click at [698, 59] on button "Télécharger le modèle" at bounding box center [700, 56] width 77 height 13
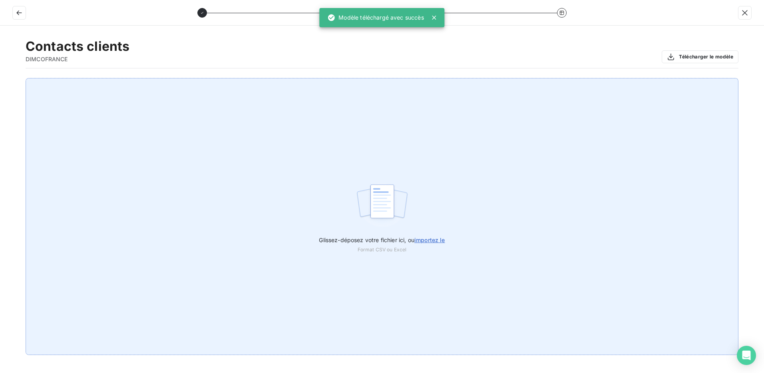
click at [433, 240] on span "importez le" at bounding box center [430, 239] width 31 height 7
click at [0, 78] on input "Glissez-déposez votre fichier ici, ou importez le" at bounding box center [0, 78] width 0 height 0
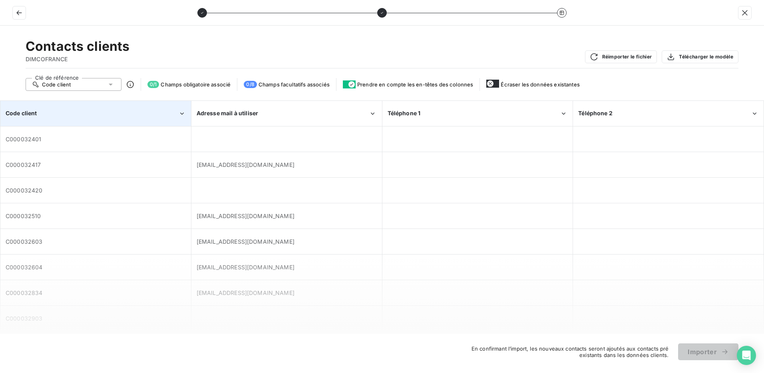
click at [104, 110] on div "Code client" at bounding box center [92, 113] width 173 height 8
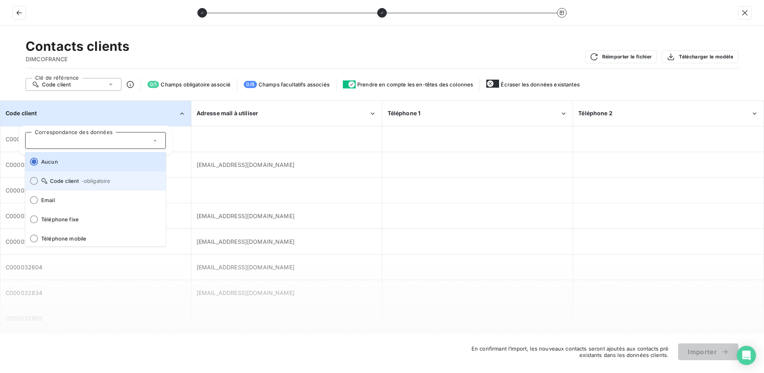
click at [35, 181] on div at bounding box center [34, 181] width 8 height 8
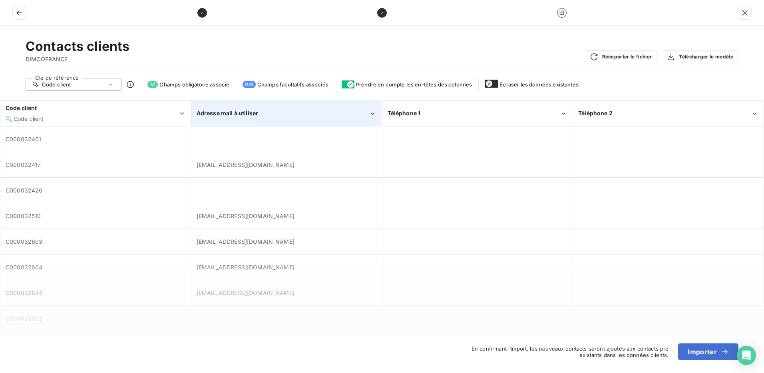
click at [281, 112] on div "Adresse mail à utiliser" at bounding box center [283, 113] width 173 height 8
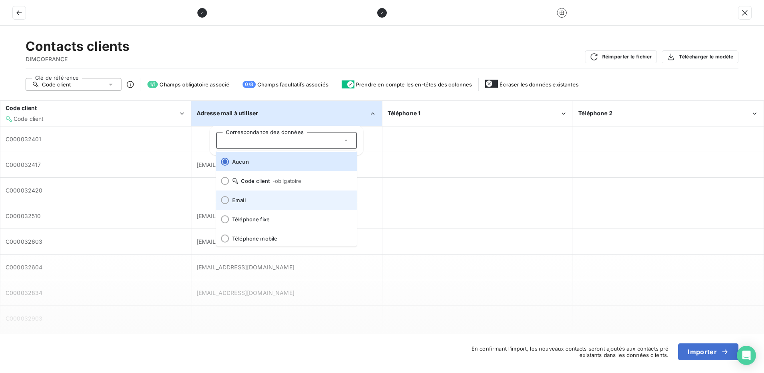
drag, startPoint x: 229, startPoint y: 202, endPoint x: 298, endPoint y: 176, distance: 74.2
click at [229, 202] on span at bounding box center [222, 199] width 13 height 19
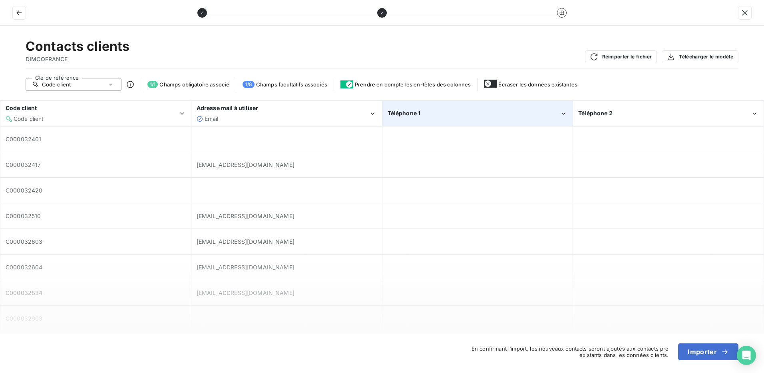
click at [441, 111] on div "Téléphone 1" at bounding box center [474, 113] width 173 height 8
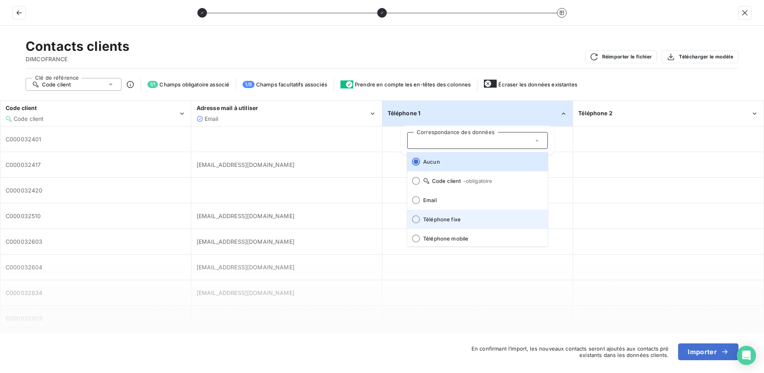
click at [420, 218] on div at bounding box center [416, 219] width 8 height 8
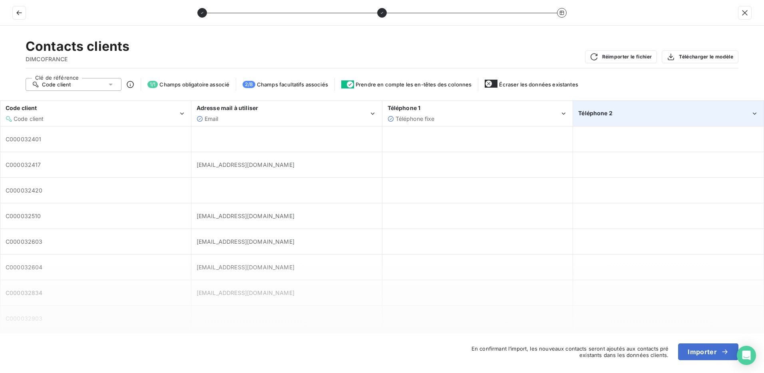
click at [594, 112] on span "Téléphone 2" at bounding box center [596, 113] width 34 height 7
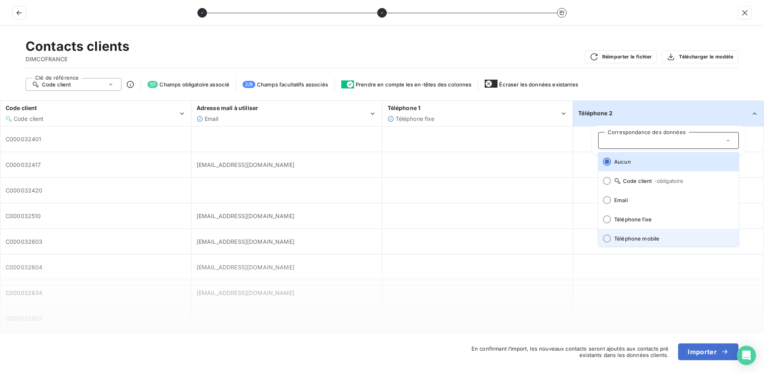
click at [609, 237] on div at bounding box center [607, 238] width 8 height 8
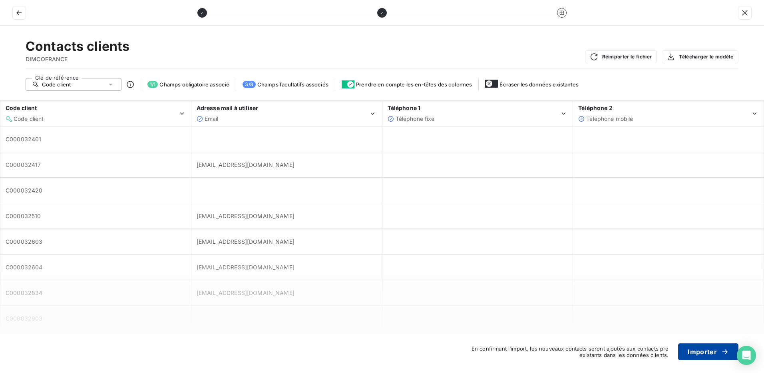
click at [703, 349] on button "Importer" at bounding box center [709, 351] width 60 height 17
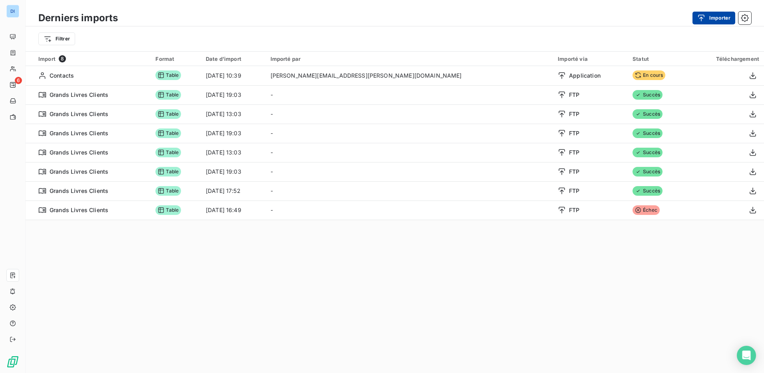
click at [713, 17] on button "Importer" at bounding box center [714, 18] width 43 height 13
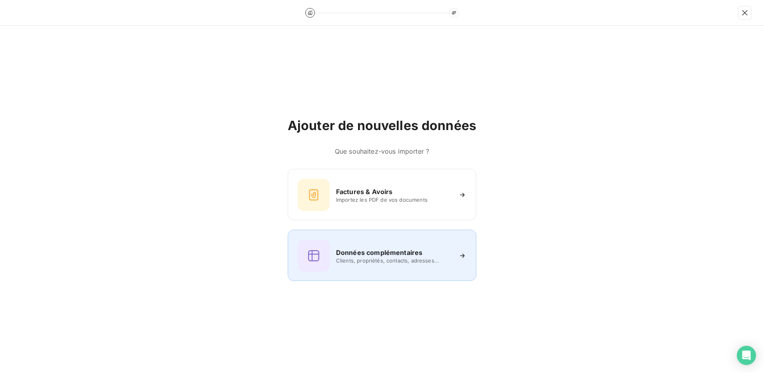
click at [382, 250] on h6 "Données complémentaires" at bounding box center [379, 252] width 86 height 10
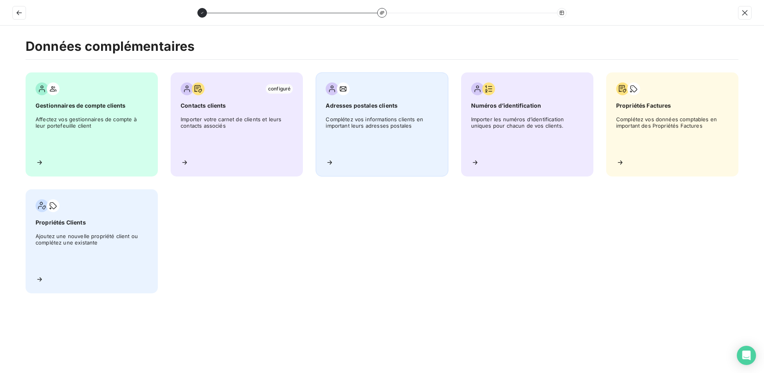
click at [389, 128] on span "Complétez vos informations clients en important leurs adresses postales" at bounding box center [382, 134] width 112 height 36
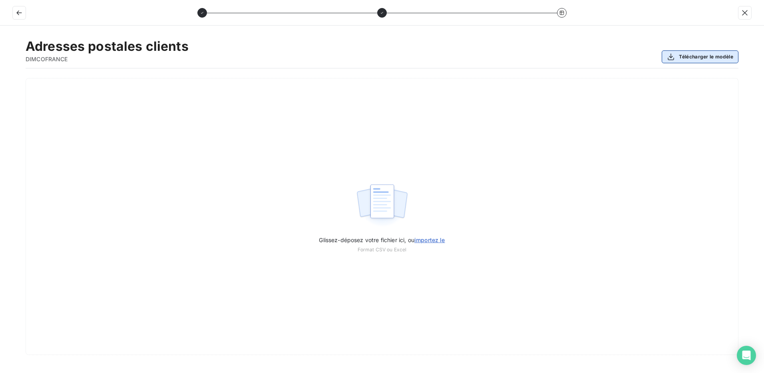
click at [699, 56] on button "Télécharger le modèle" at bounding box center [700, 56] width 77 height 13
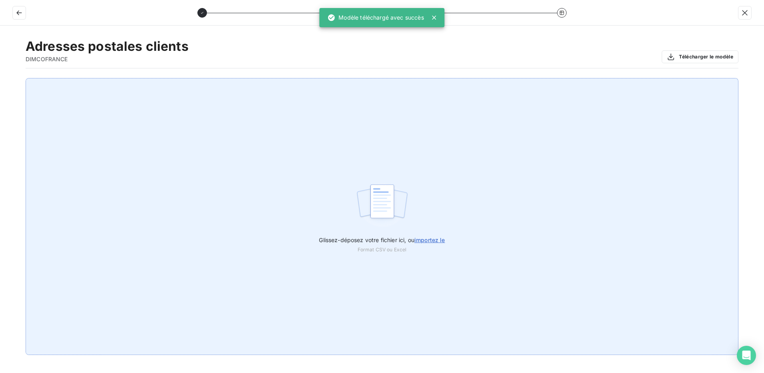
click at [436, 241] on span "importez le" at bounding box center [430, 239] width 31 height 7
click at [0, 78] on input "Glissez-déposez votre fichier ici, ou importez le" at bounding box center [0, 78] width 0 height 0
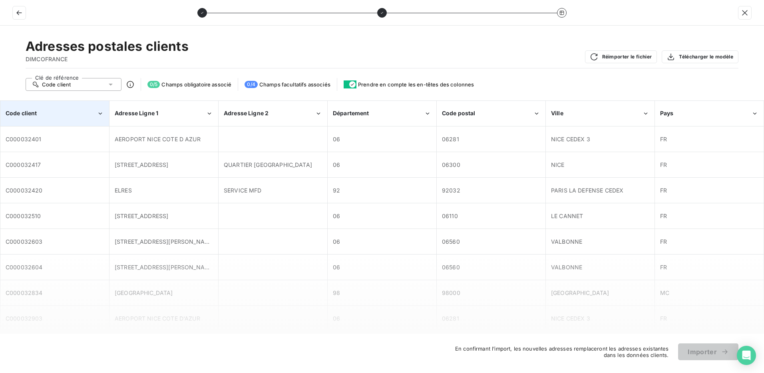
click at [68, 114] on div "Code client" at bounding box center [51, 113] width 91 height 8
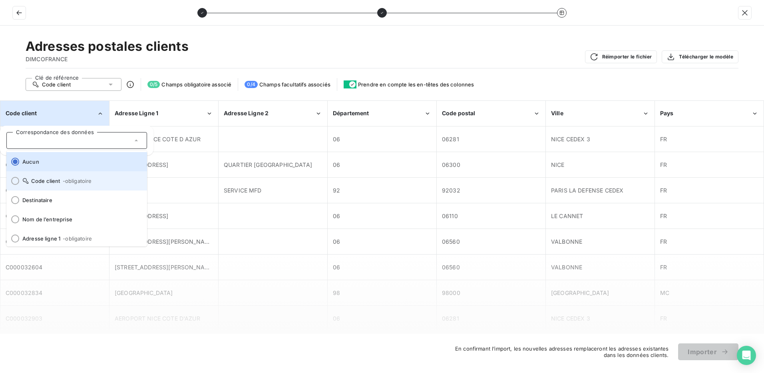
click at [15, 184] on div at bounding box center [15, 181] width 8 height 8
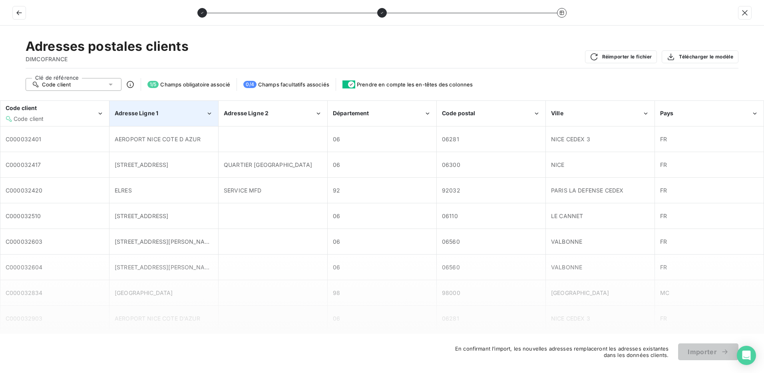
click at [147, 117] on div "Adresse Ligne 1" at bounding box center [160, 113] width 91 height 8
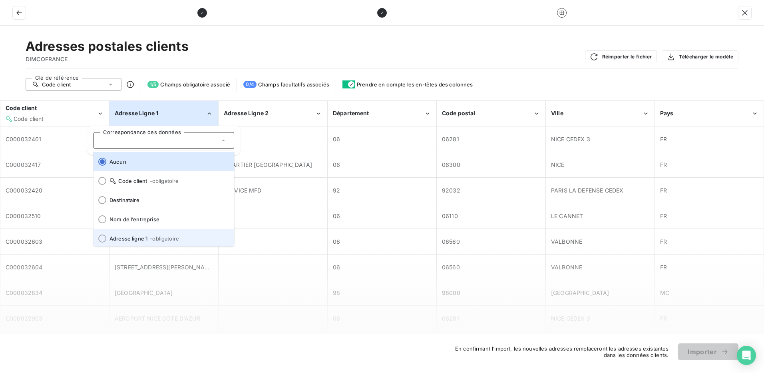
click at [99, 236] on div at bounding box center [102, 238] width 8 height 8
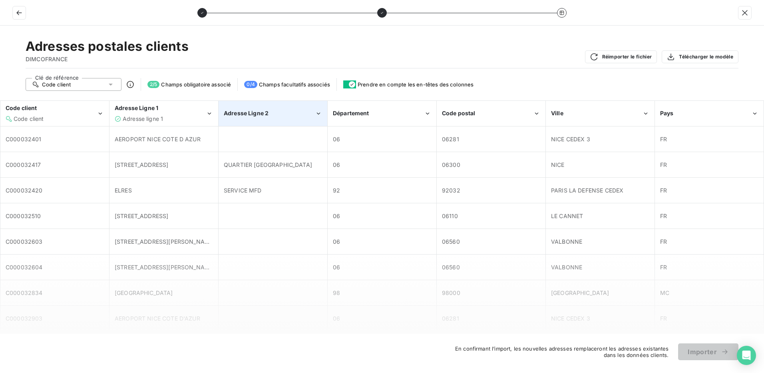
click at [264, 106] on div "Adresse Ligne 2" at bounding box center [273, 113] width 108 height 24
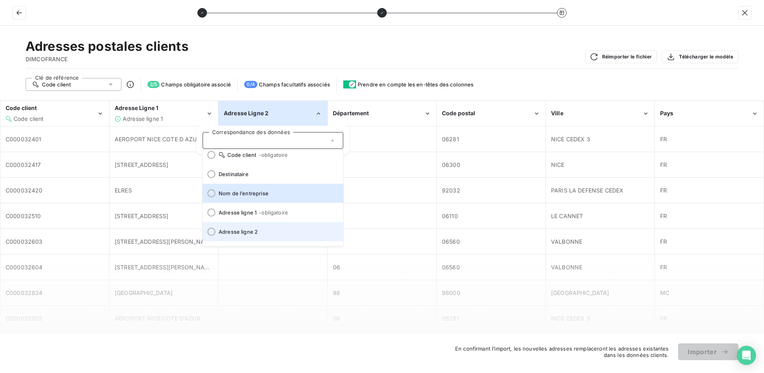
scroll to position [40, 0]
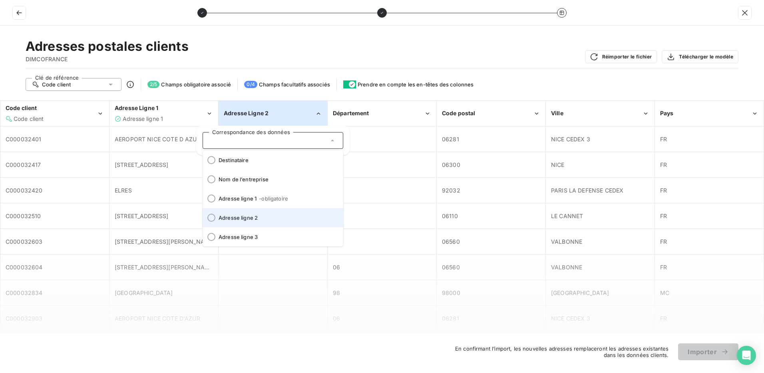
click at [209, 215] on div at bounding box center [212, 218] width 8 height 8
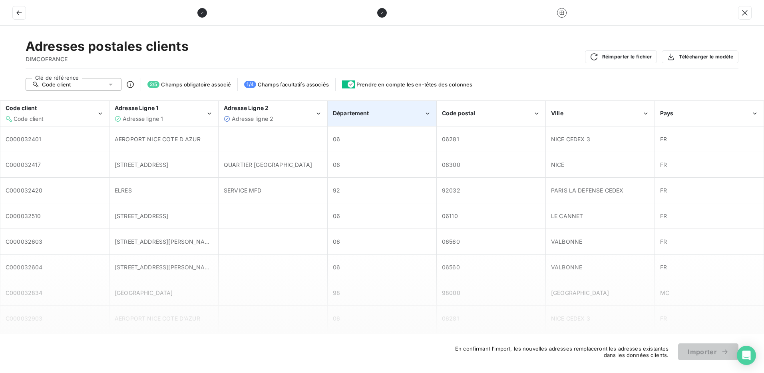
click at [372, 108] on div "Département" at bounding box center [382, 113] width 108 height 24
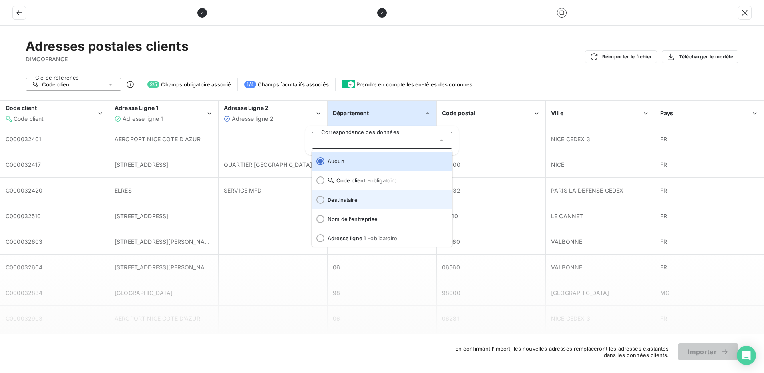
scroll to position [0, 0]
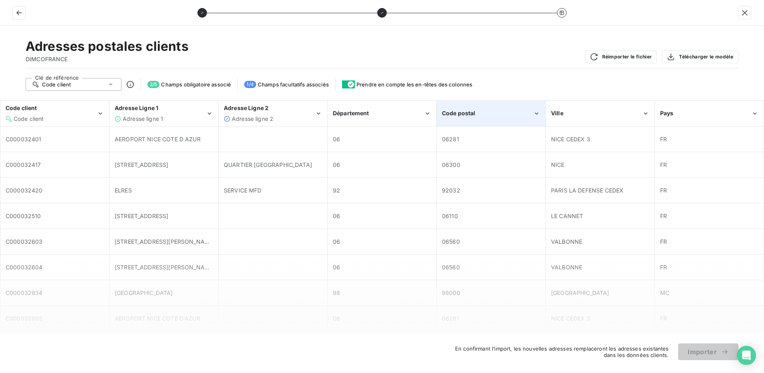
click at [487, 114] on div "Code postal" at bounding box center [487, 113] width 91 height 8
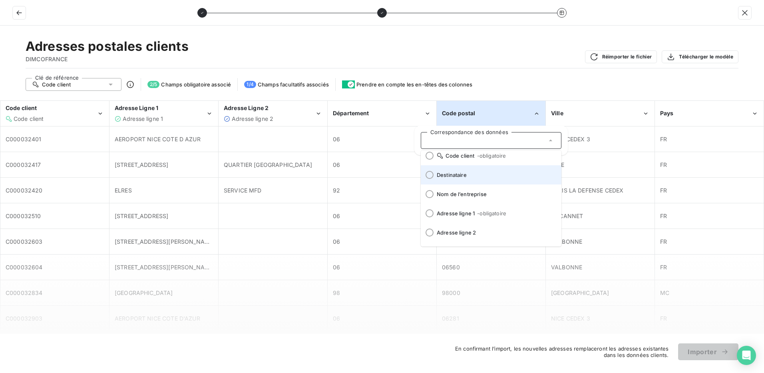
scroll to position [80, 0]
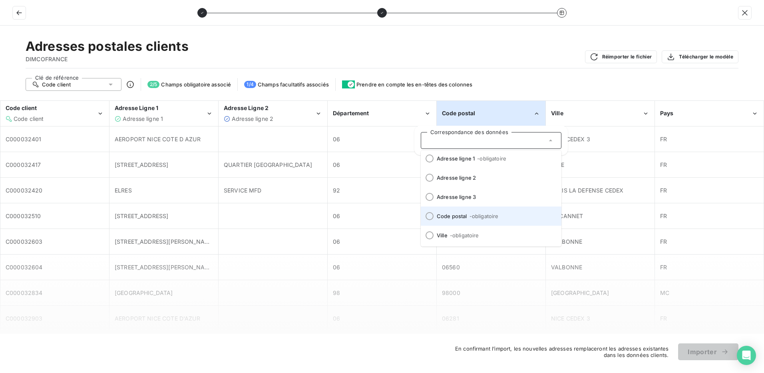
click at [429, 217] on div at bounding box center [430, 216] width 8 height 8
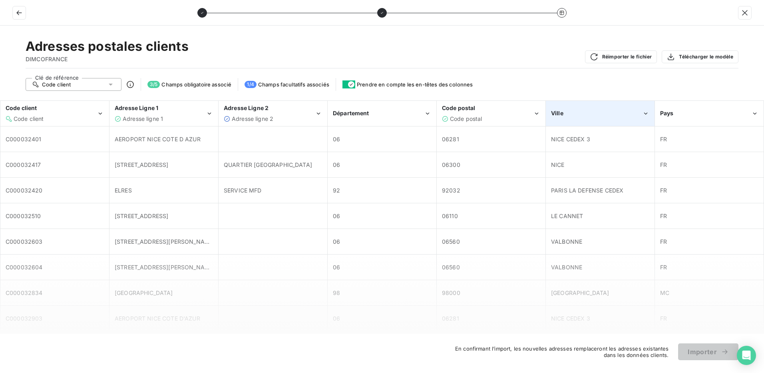
click at [587, 111] on div "Ville" at bounding box center [596, 113] width 91 height 8
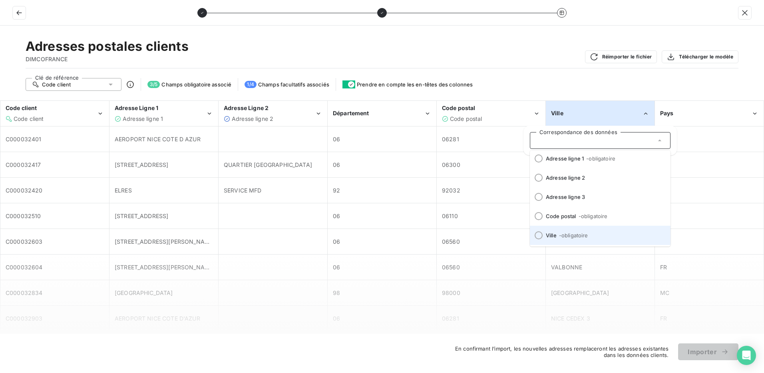
click at [541, 232] on div at bounding box center [539, 235] width 8 height 8
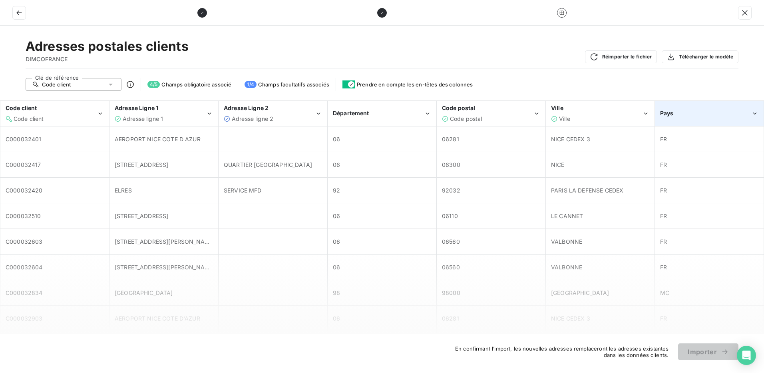
click at [689, 106] on div "Pays" at bounding box center [710, 113] width 108 height 24
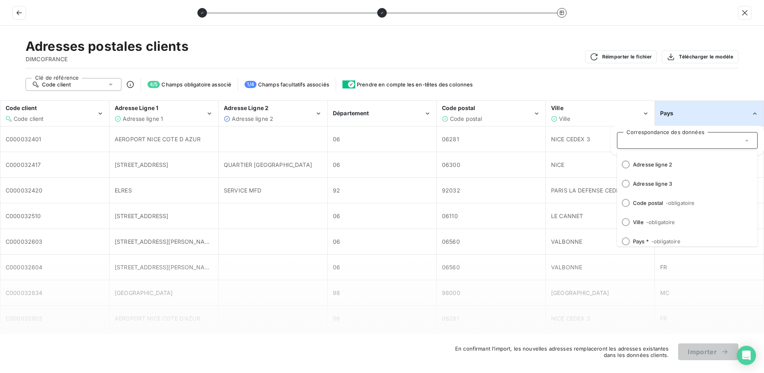
scroll to position [99, 0]
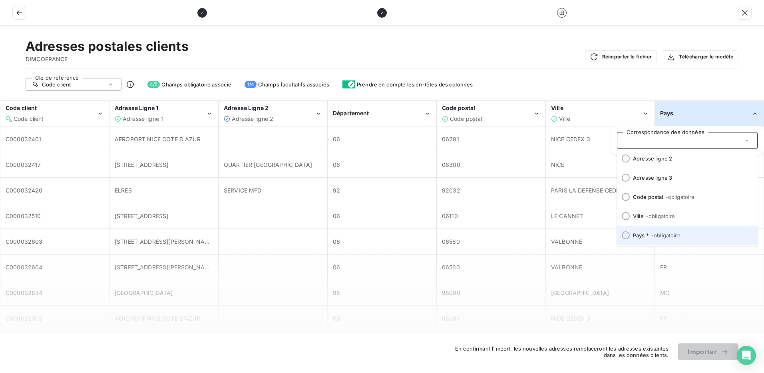
click at [624, 233] on div at bounding box center [626, 235] width 8 height 8
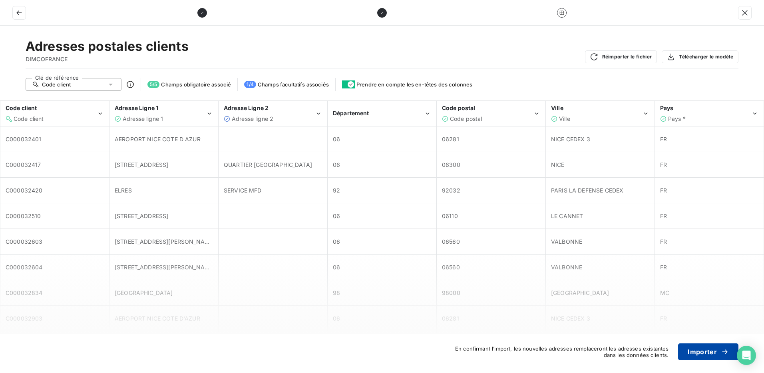
click at [703, 355] on button "Importer" at bounding box center [709, 351] width 60 height 17
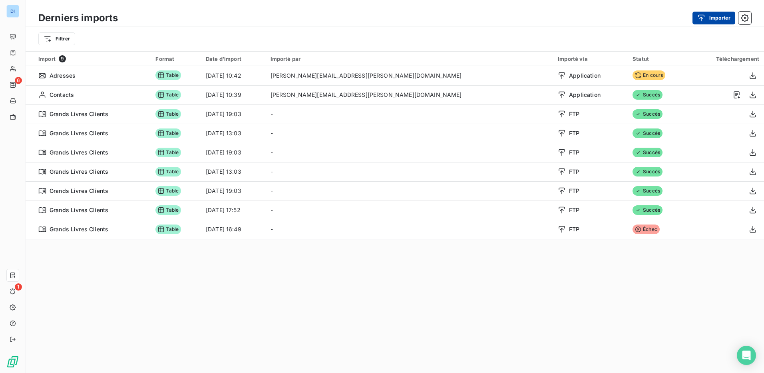
click at [714, 19] on button "Importer" at bounding box center [714, 18] width 43 height 13
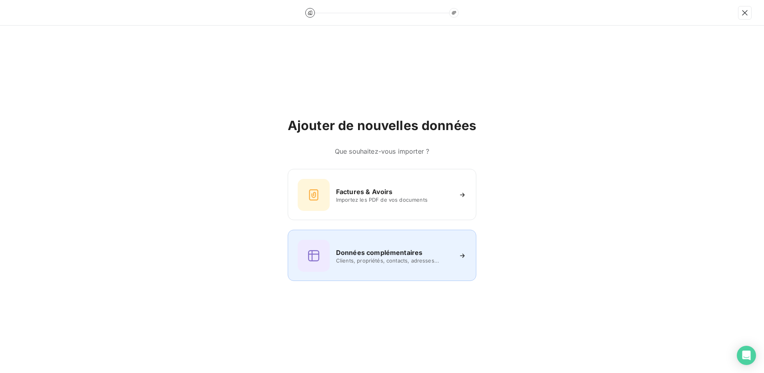
click at [408, 251] on h6 "Données complémentaires" at bounding box center [379, 252] width 86 height 10
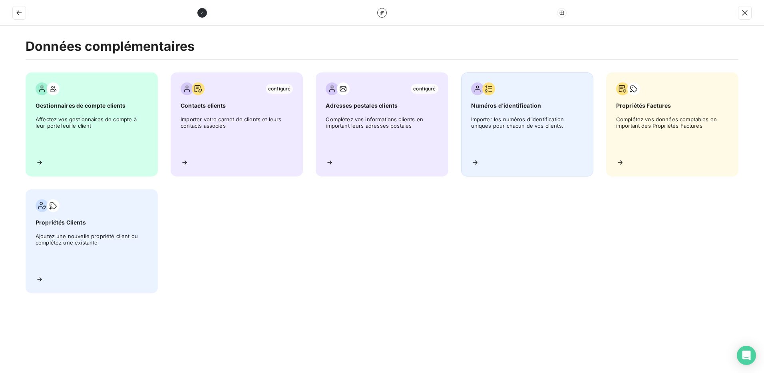
click at [542, 131] on span "Importer les numéros d’identification uniques pour chacun de vos clients." at bounding box center [527, 134] width 112 height 36
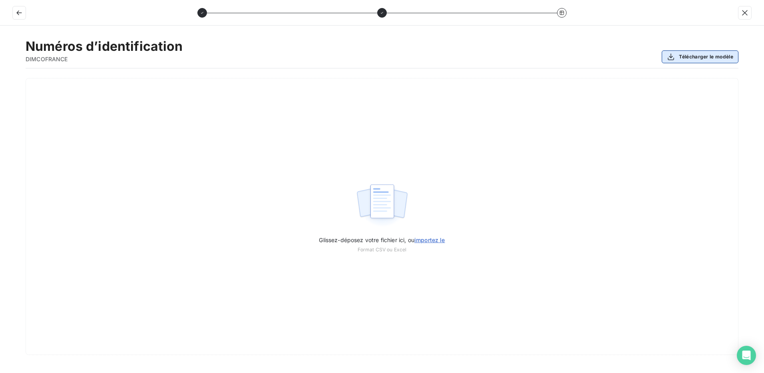
click at [709, 54] on button "Télécharger le modèle" at bounding box center [700, 56] width 77 height 13
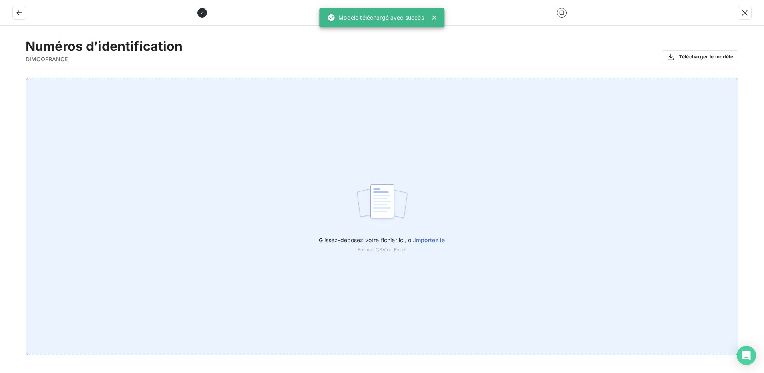
click at [441, 241] on span "importez le" at bounding box center [430, 239] width 31 height 7
click at [0, 78] on input "Glissez-déposez votre fichier ici, ou importez le" at bounding box center [0, 78] width 0 height 0
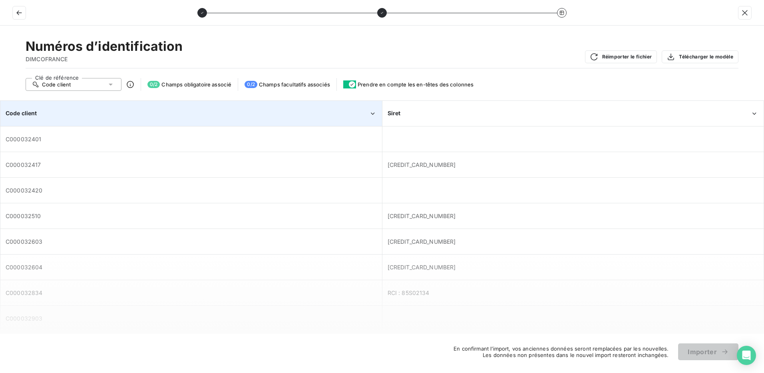
click at [135, 112] on div "Code client" at bounding box center [187, 113] width 363 height 8
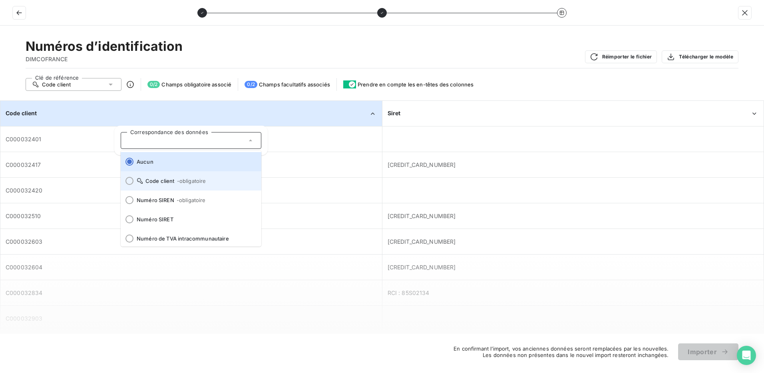
click at [131, 182] on div at bounding box center [130, 181] width 8 height 8
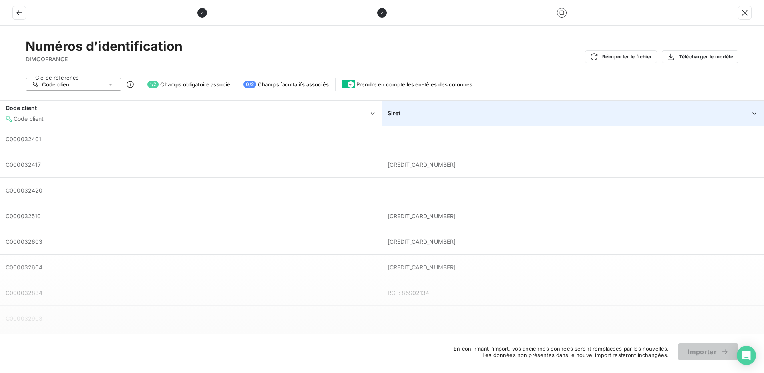
click at [443, 109] on div "Siret" at bounding box center [573, 113] width 381 height 24
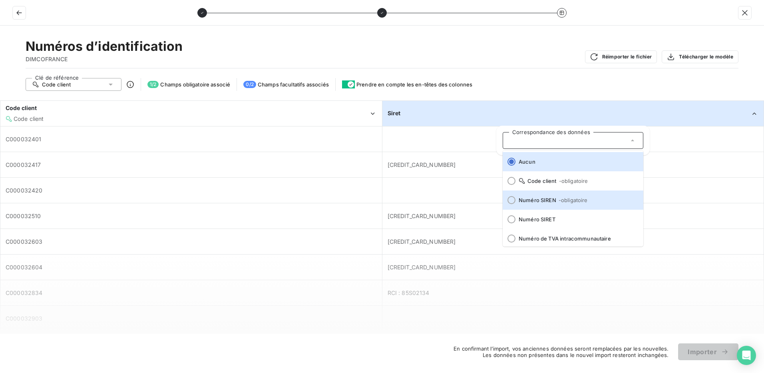
click at [511, 200] on div at bounding box center [512, 200] width 8 height 8
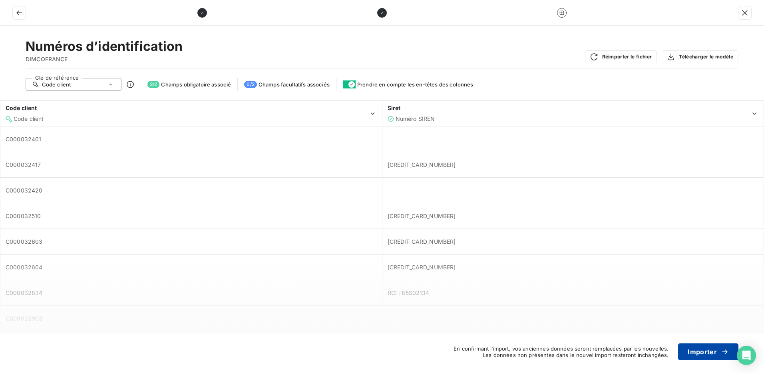
click at [704, 353] on button "Importer" at bounding box center [709, 351] width 60 height 17
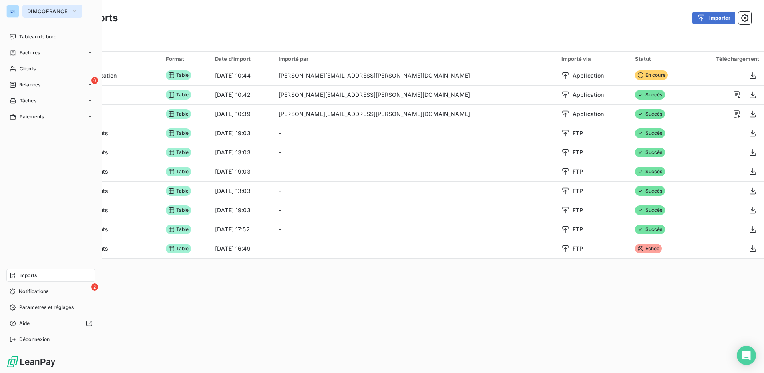
click at [45, 11] on span "DIMCOFRANCE" at bounding box center [47, 11] width 41 height 6
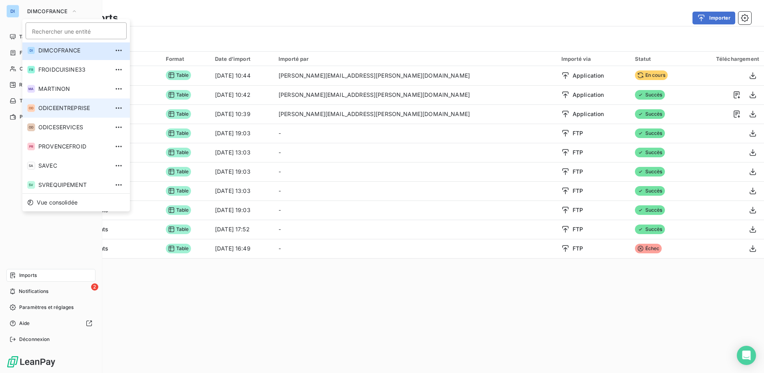
scroll to position [41, 0]
click at [61, 184] on span "SVREQUIPEMENT" at bounding box center [73, 184] width 71 height 8
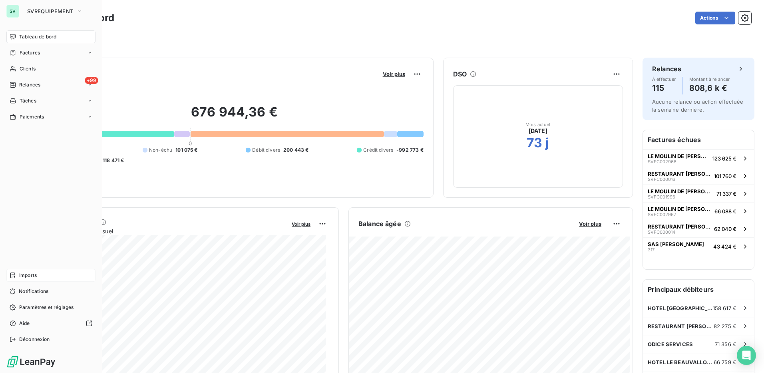
click at [33, 278] on span "Imports" at bounding box center [28, 274] width 18 height 7
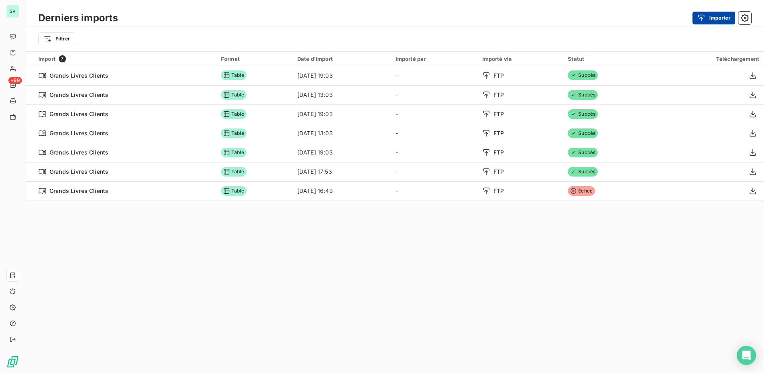
click at [714, 14] on button "Importer" at bounding box center [714, 18] width 43 height 13
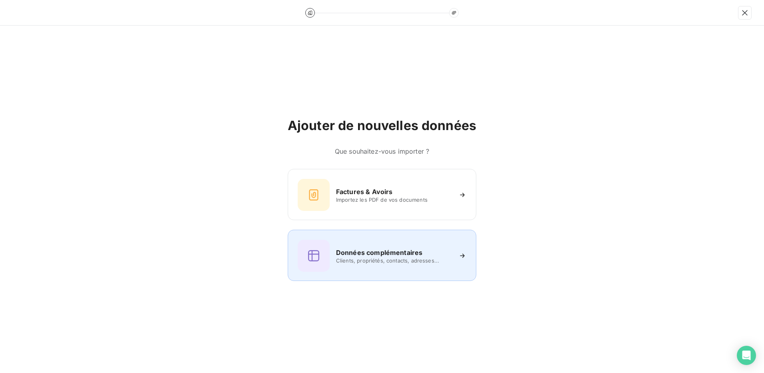
click at [383, 260] on span "Clients, propriétés, contacts, adresses..." at bounding box center [394, 260] width 116 height 6
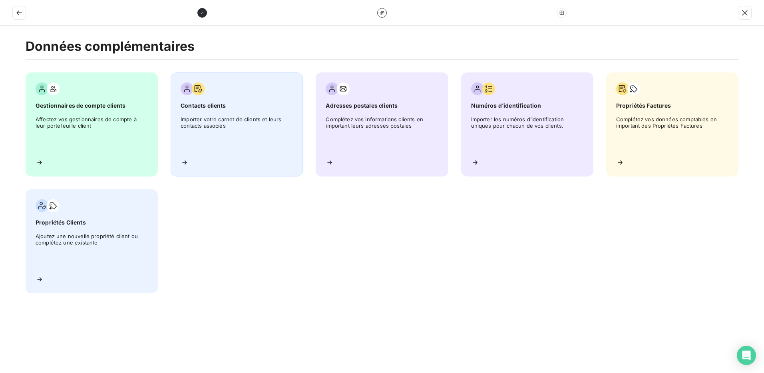
click at [224, 122] on span "Importer votre carnet de clients et leurs contacts associés" at bounding box center [237, 134] width 112 height 36
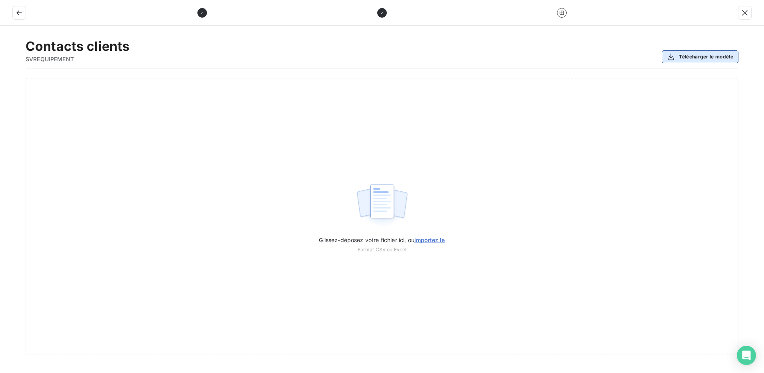
click at [714, 53] on button "Télécharger le modèle" at bounding box center [700, 56] width 77 height 13
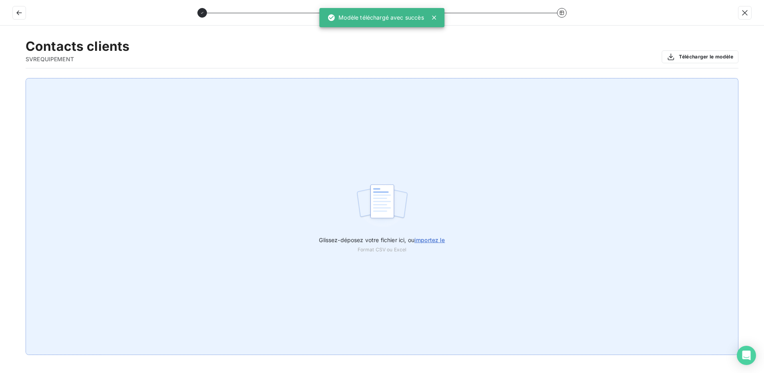
click at [437, 240] on span "importez le" at bounding box center [430, 239] width 31 height 7
click at [0, 78] on input "Glissez-déposez votre fichier ici, ou importez le" at bounding box center [0, 78] width 0 height 0
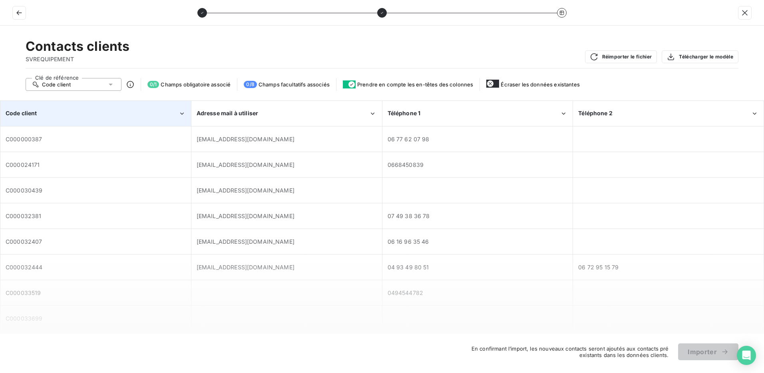
click at [88, 107] on div "Code client" at bounding box center [96, 113] width 190 height 24
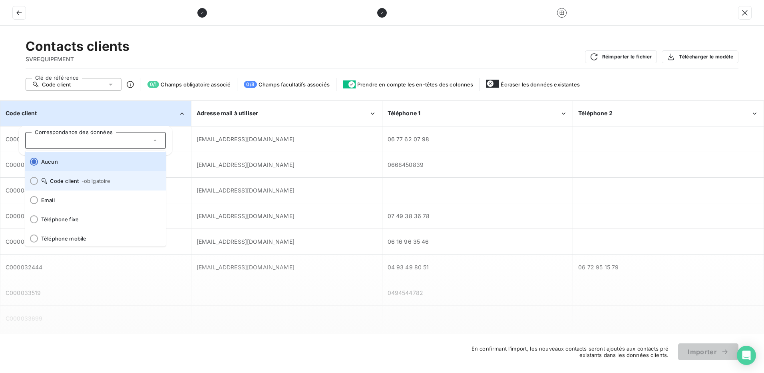
click at [33, 181] on div at bounding box center [34, 181] width 8 height 8
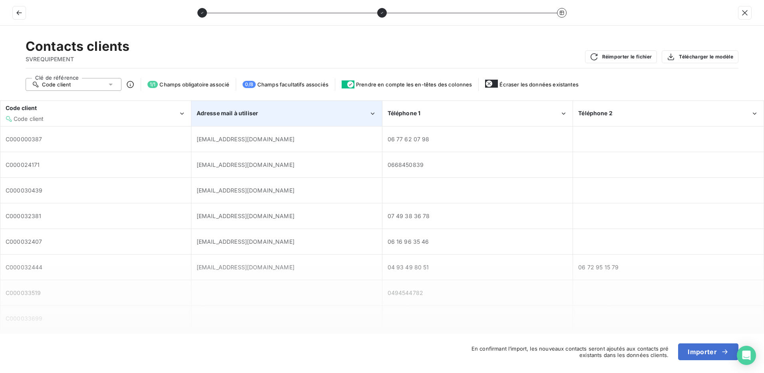
click at [261, 106] on div "Adresse mail à utiliser" at bounding box center [287, 113] width 190 height 24
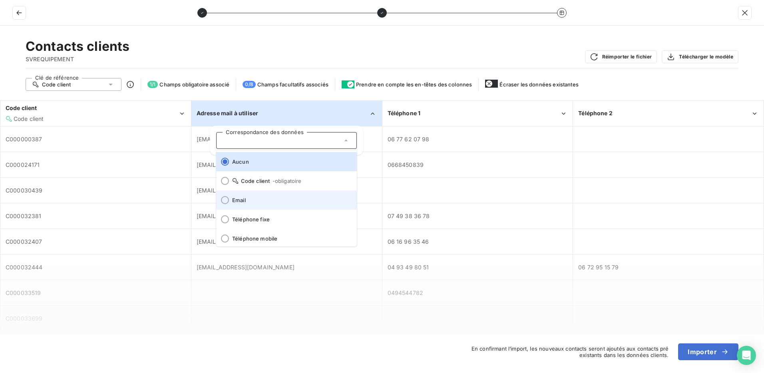
click at [224, 201] on div at bounding box center [225, 200] width 8 height 8
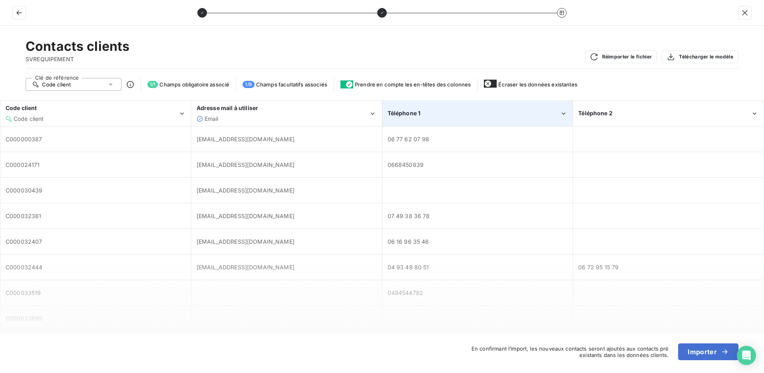
click at [443, 108] on div "Téléphone 1" at bounding box center [478, 113] width 190 height 24
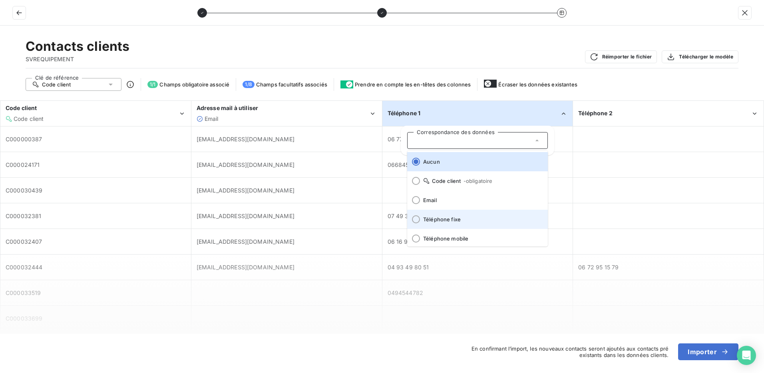
click at [415, 218] on div at bounding box center [416, 219] width 8 height 8
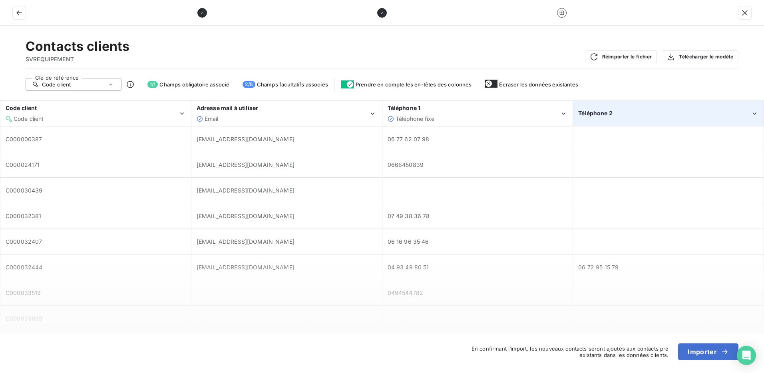
click at [616, 110] on div "Téléphone 2" at bounding box center [665, 113] width 173 height 8
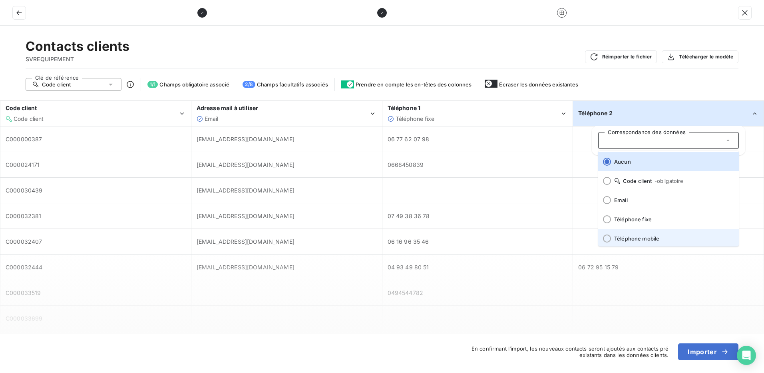
click at [609, 240] on div at bounding box center [607, 238] width 8 height 8
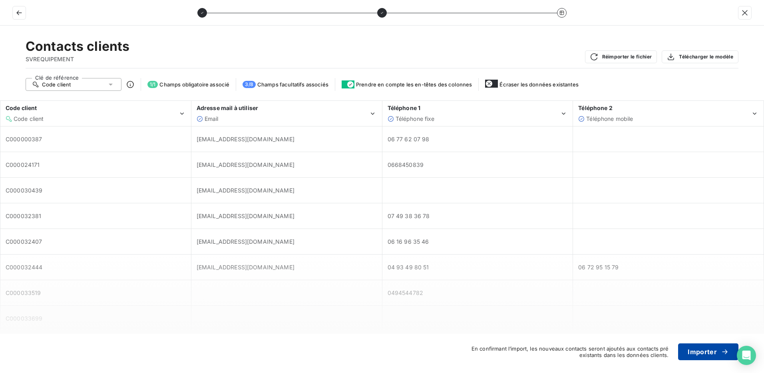
click at [707, 350] on button "Importer" at bounding box center [709, 351] width 60 height 17
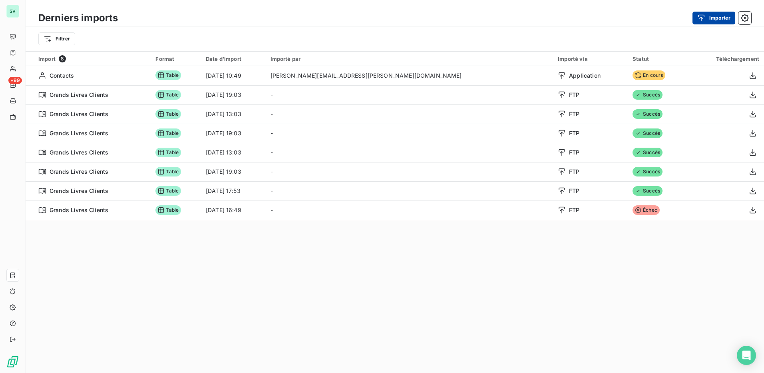
click at [712, 16] on button "Importer" at bounding box center [714, 18] width 43 height 13
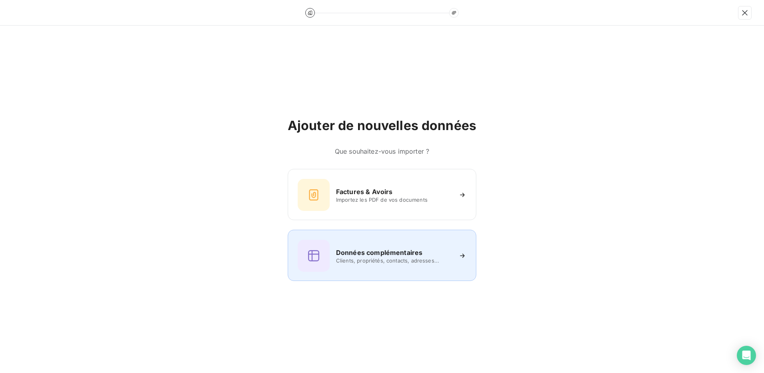
click at [389, 266] on div "Données complémentaires Clients, propriétés, contacts, adresses..." at bounding box center [382, 255] width 169 height 32
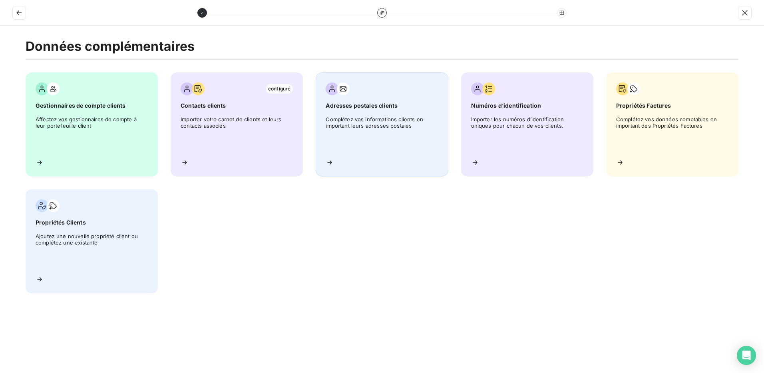
click at [367, 116] on span "Complétez vos informations clients en important leurs adresses postales" at bounding box center [382, 134] width 112 height 36
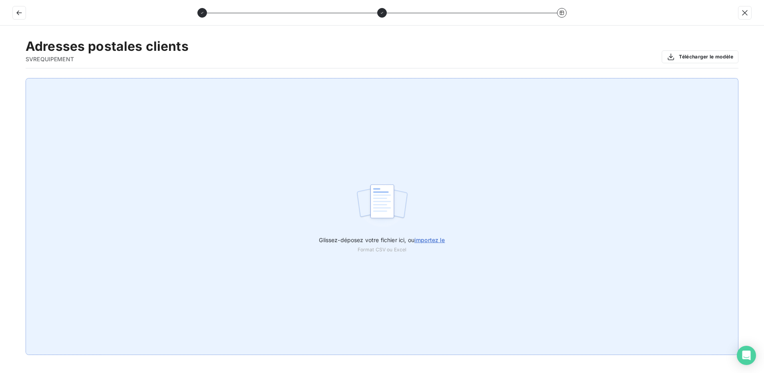
click at [440, 240] on span "importez le" at bounding box center [430, 239] width 31 height 7
click at [0, 78] on input "Glissez-déposez votre fichier ici, ou importez le" at bounding box center [0, 78] width 0 height 0
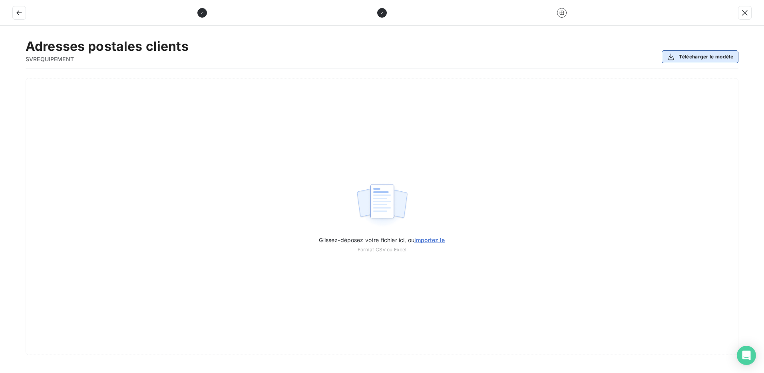
click at [712, 57] on button "Télécharger le modèle" at bounding box center [700, 56] width 77 height 13
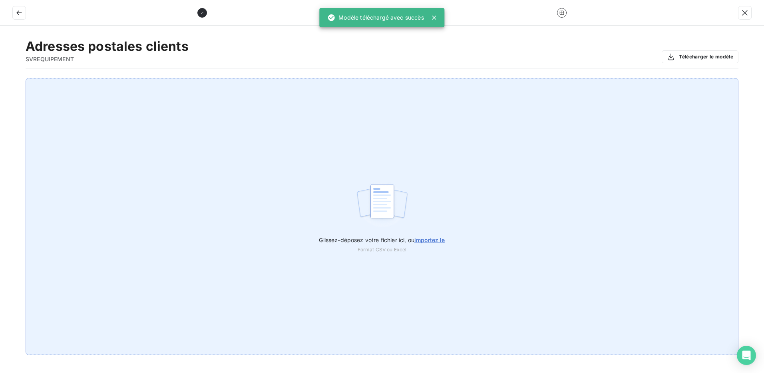
click at [438, 238] on span "importez le" at bounding box center [430, 239] width 31 height 7
click at [0, 78] on input "Glissez-déposez votre fichier ici, ou importez le" at bounding box center [0, 78] width 0 height 0
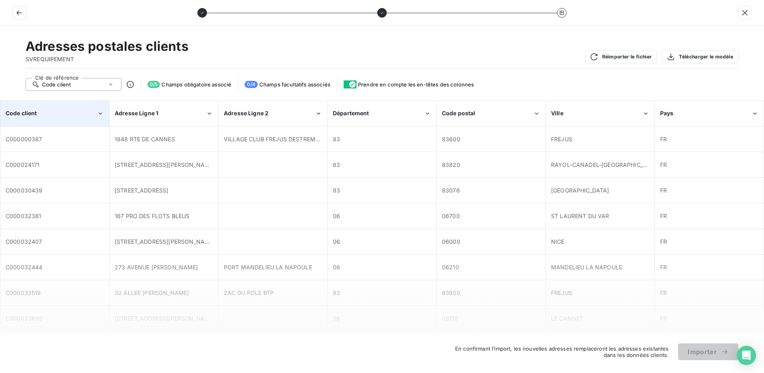
click at [57, 117] on div "Code client" at bounding box center [51, 113] width 91 height 8
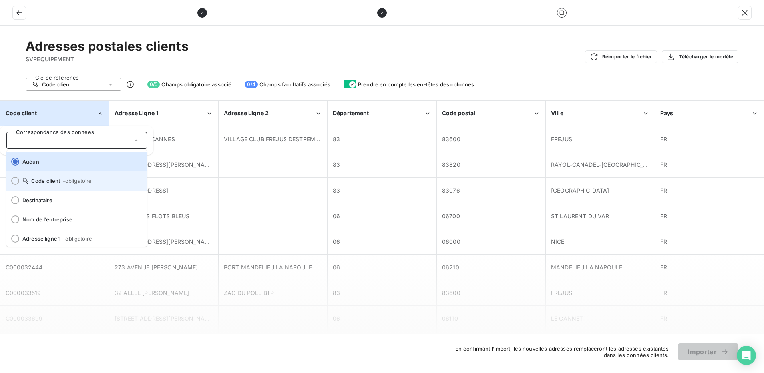
click at [13, 183] on div at bounding box center [15, 181] width 8 height 8
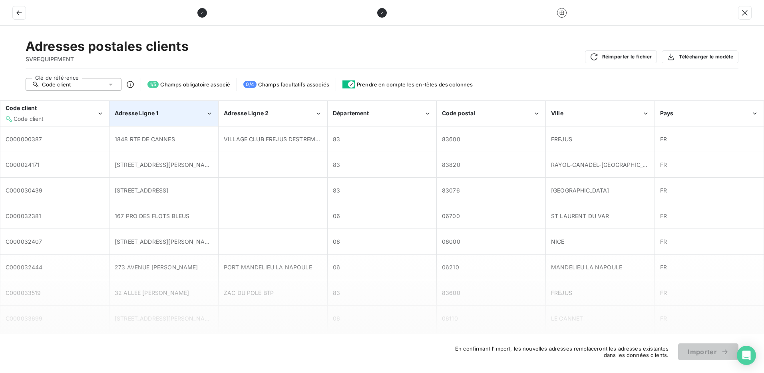
click at [164, 104] on div "Adresse Ligne 1" at bounding box center [164, 113] width 108 height 24
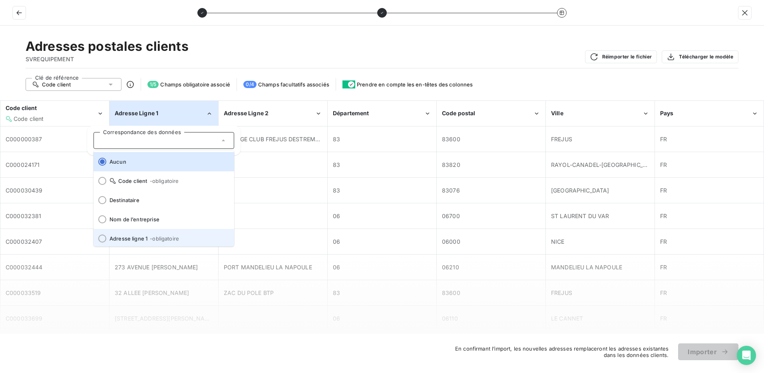
click at [104, 239] on div at bounding box center [102, 238] width 8 height 8
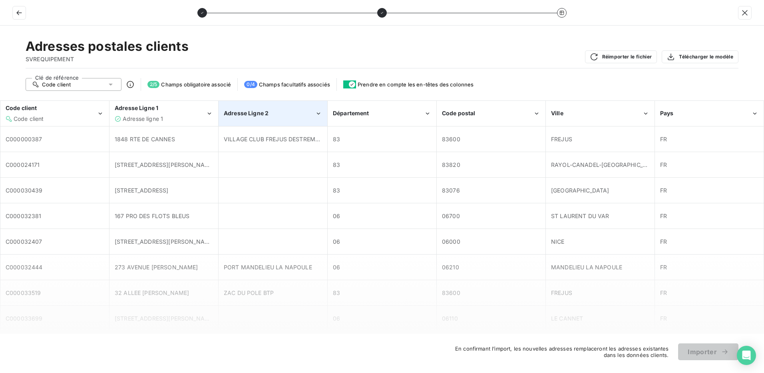
click at [275, 112] on div "Adresse Ligne 2" at bounding box center [269, 113] width 91 height 8
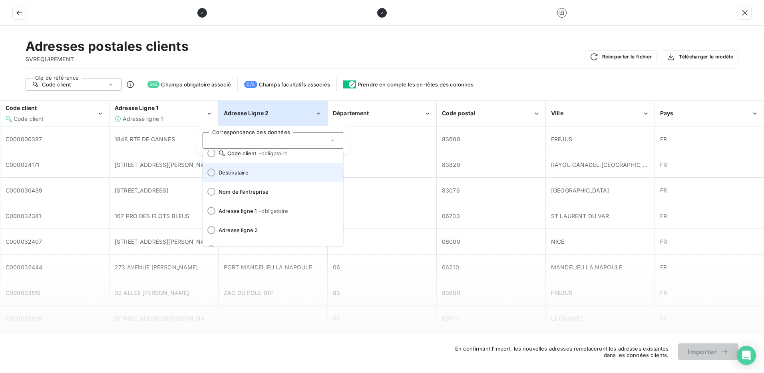
scroll to position [40, 0]
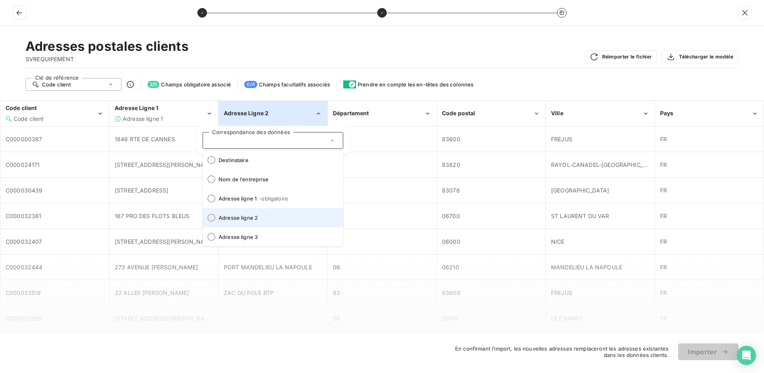
click at [211, 217] on div at bounding box center [212, 218] width 8 height 8
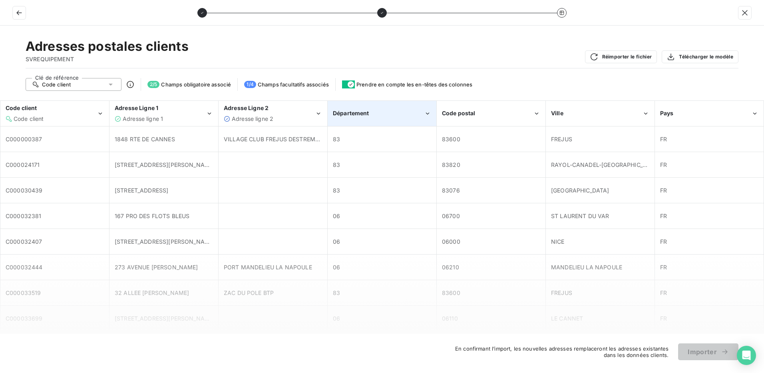
click at [355, 113] on span "Département" at bounding box center [351, 113] width 36 height 7
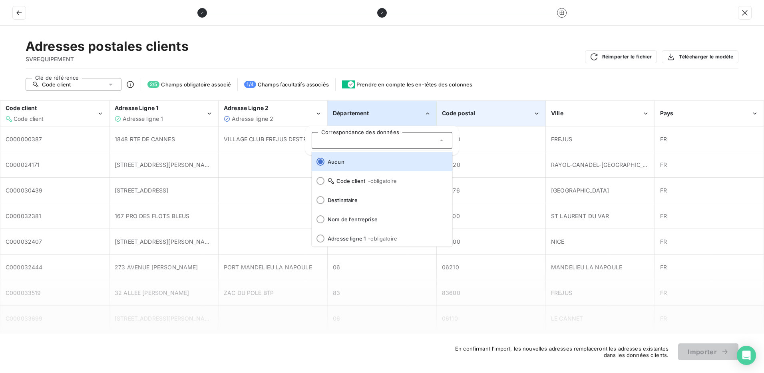
click at [476, 109] on div "Code postal" at bounding box center [491, 113] width 108 height 24
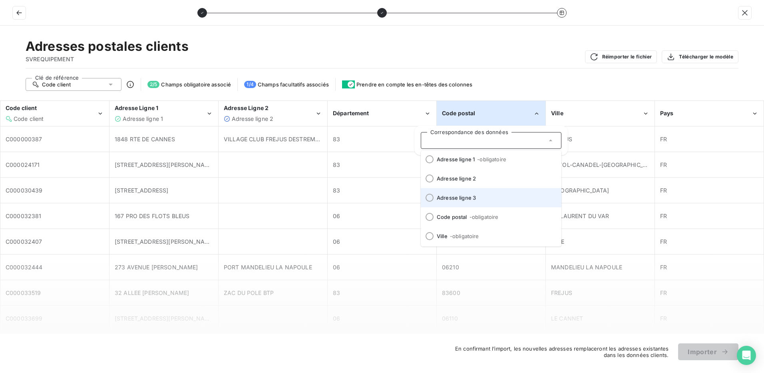
scroll to position [80, 0]
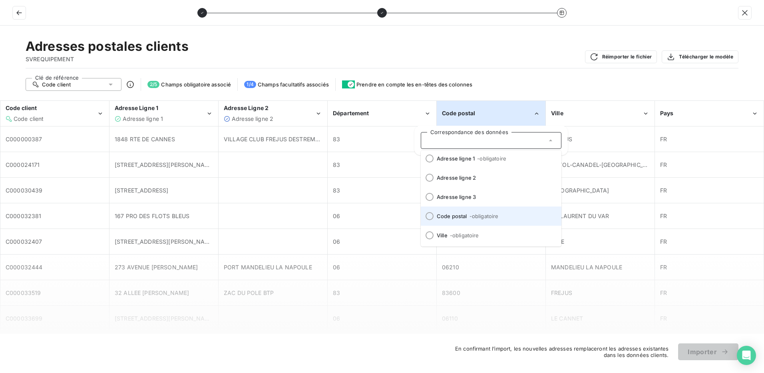
click at [430, 217] on div at bounding box center [430, 216] width 8 height 8
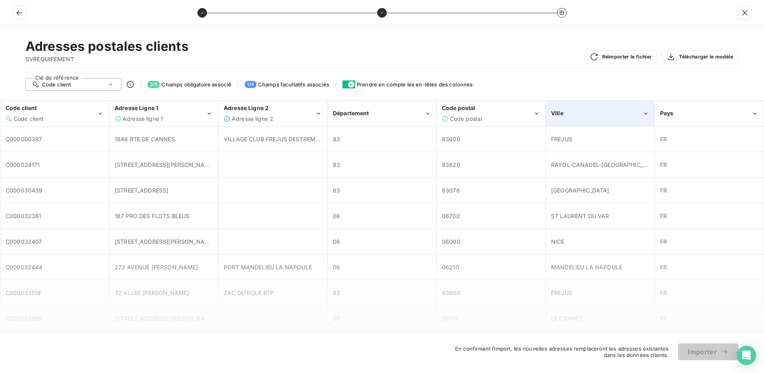
click at [609, 104] on div "Ville" at bounding box center [601, 113] width 108 height 24
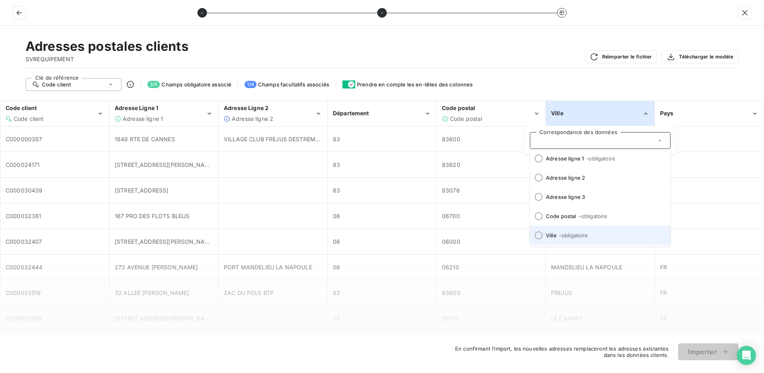
click at [540, 237] on div at bounding box center [539, 235] width 8 height 8
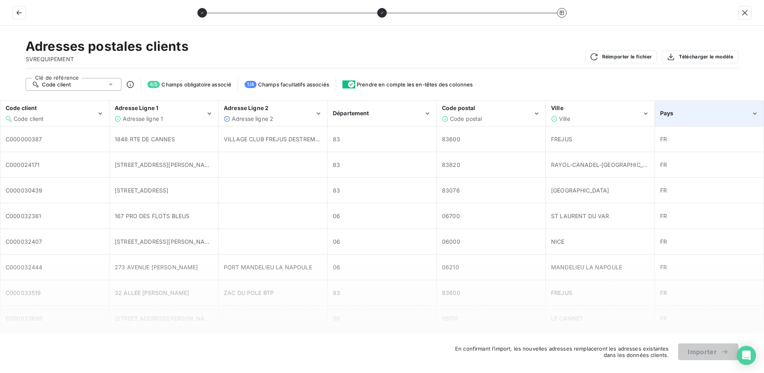
click at [708, 113] on div "Pays" at bounding box center [706, 113] width 91 height 8
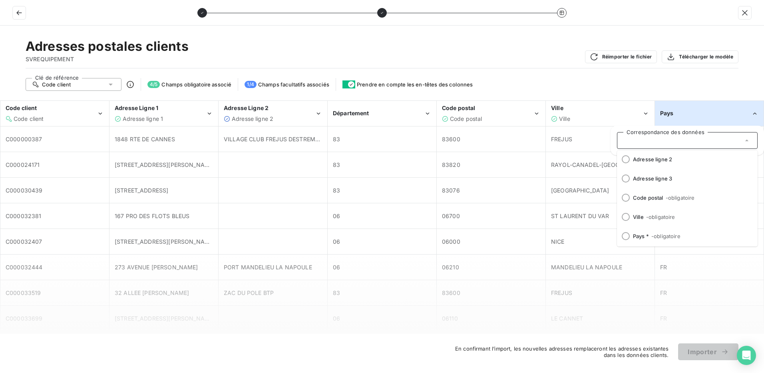
scroll to position [99, 0]
click at [624, 234] on div at bounding box center [626, 235] width 8 height 8
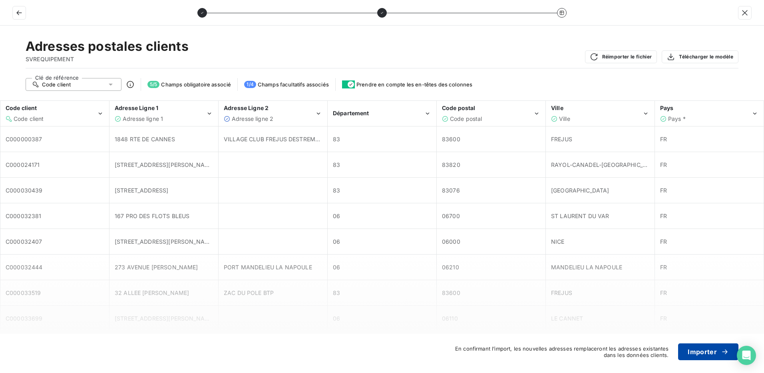
click at [704, 351] on button "Importer" at bounding box center [709, 351] width 60 height 17
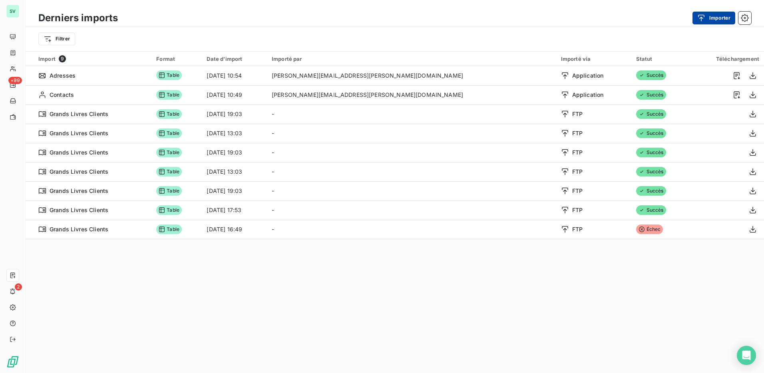
click at [711, 19] on button "Importer" at bounding box center [714, 18] width 43 height 13
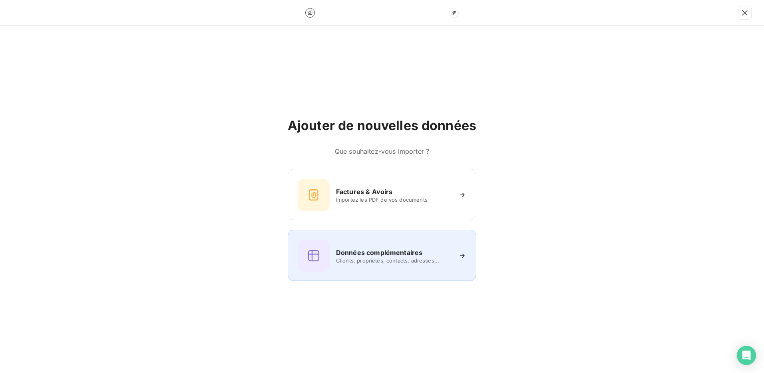
click at [392, 266] on div "Données complémentaires Clients, propriétés, contacts, adresses..." at bounding box center [382, 255] width 169 height 32
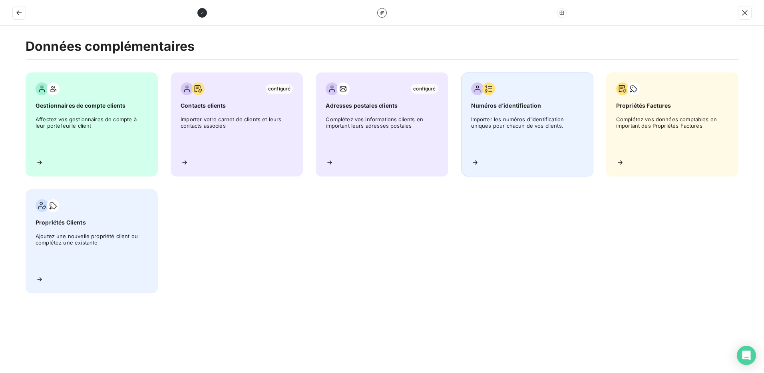
click at [516, 131] on span "Importer les numéros d’identification uniques pour chacun de vos clients." at bounding box center [527, 134] width 112 height 36
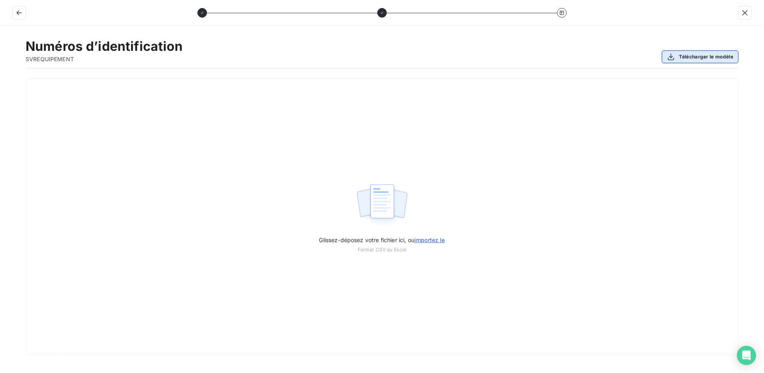
click at [697, 58] on button "Télécharger le modèle" at bounding box center [700, 56] width 77 height 13
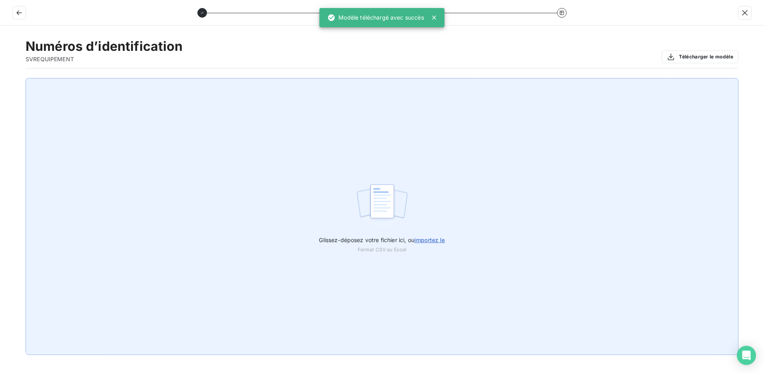
click at [431, 242] on span "importez le" at bounding box center [430, 239] width 31 height 7
click at [0, 78] on input "Glissez-déposez votre fichier ici, ou importez le" at bounding box center [0, 78] width 0 height 0
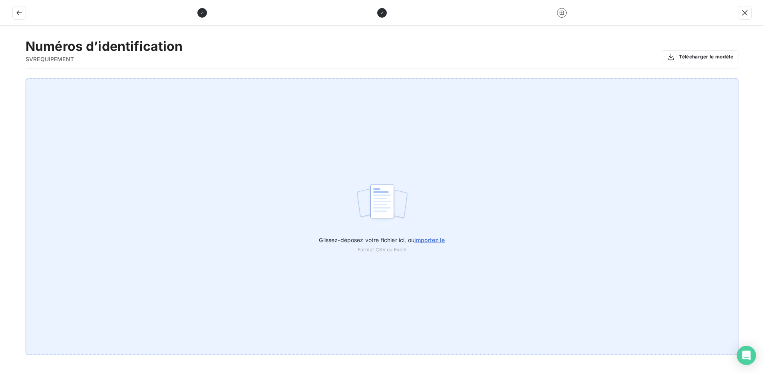
click at [441, 239] on span "importez le" at bounding box center [430, 239] width 31 height 7
click at [0, 78] on input "Glissez-déposez votre fichier ici, ou importez le" at bounding box center [0, 78] width 0 height 0
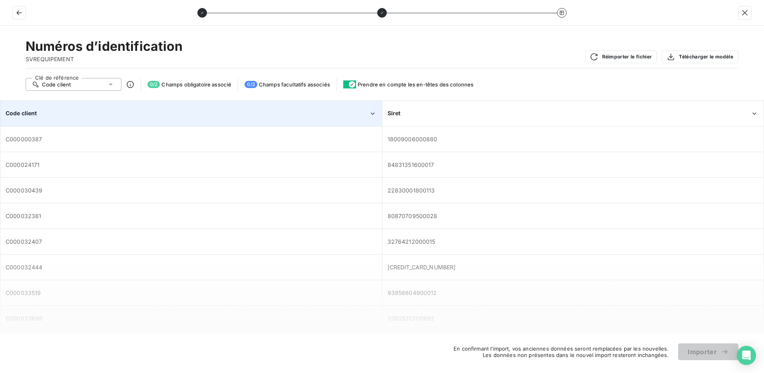
click at [131, 115] on div "Code client" at bounding box center [187, 113] width 363 height 8
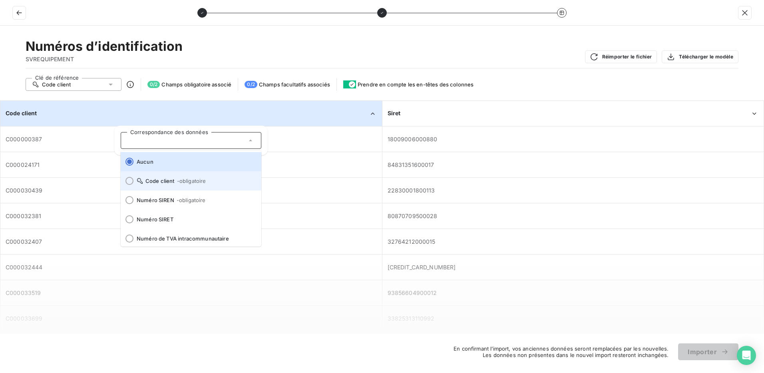
click at [129, 181] on div at bounding box center [130, 181] width 8 height 8
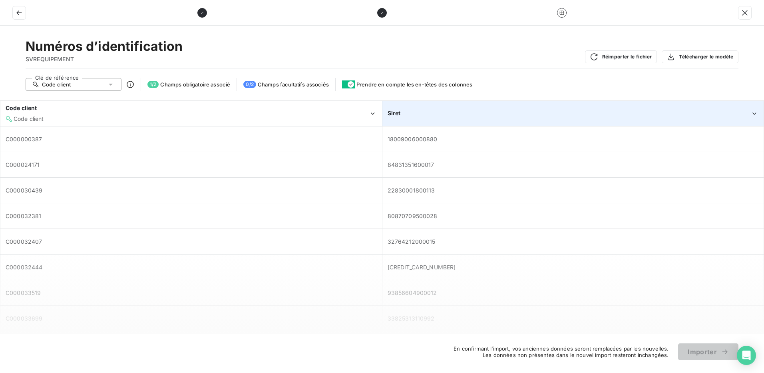
click at [474, 112] on div "Siret" at bounding box center [569, 113] width 363 height 8
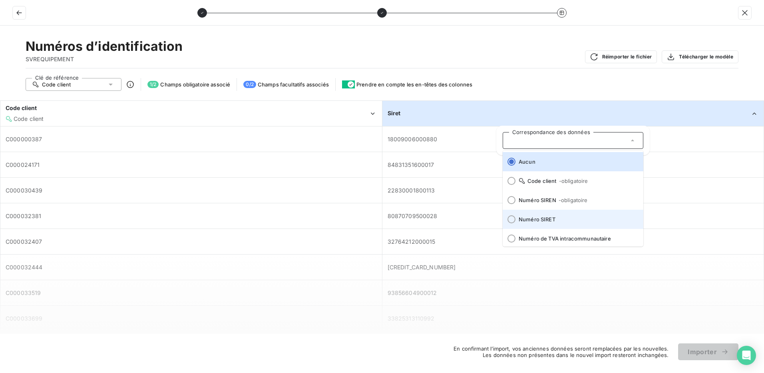
click at [515, 218] on div at bounding box center [512, 219] width 8 height 8
